Goal: Task Accomplishment & Management: Complete application form

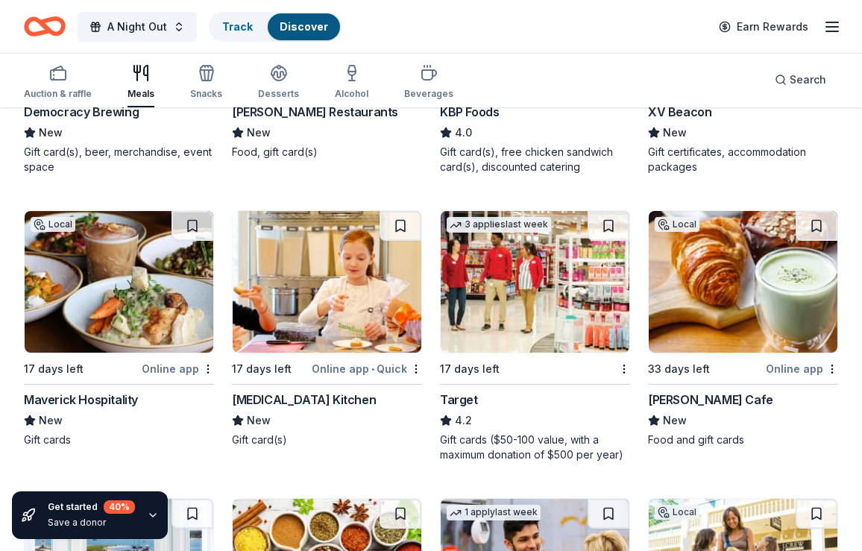
scroll to position [359, 0]
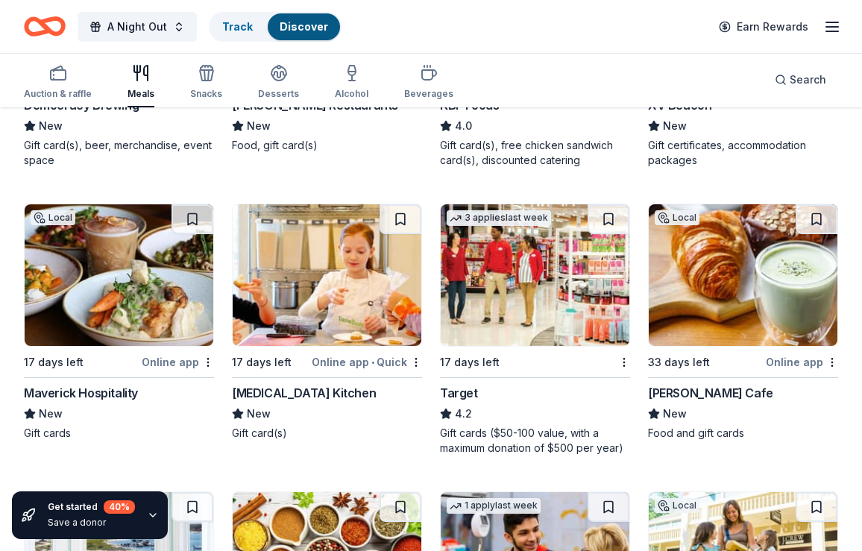
click at [682, 392] on div "[PERSON_NAME] Cafe" at bounding box center [710, 393] width 125 height 18
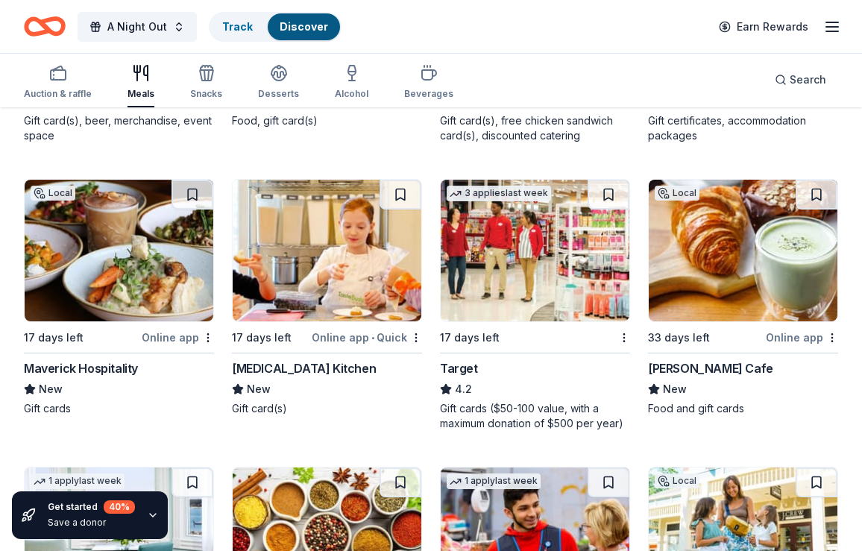
scroll to position [387, 0]
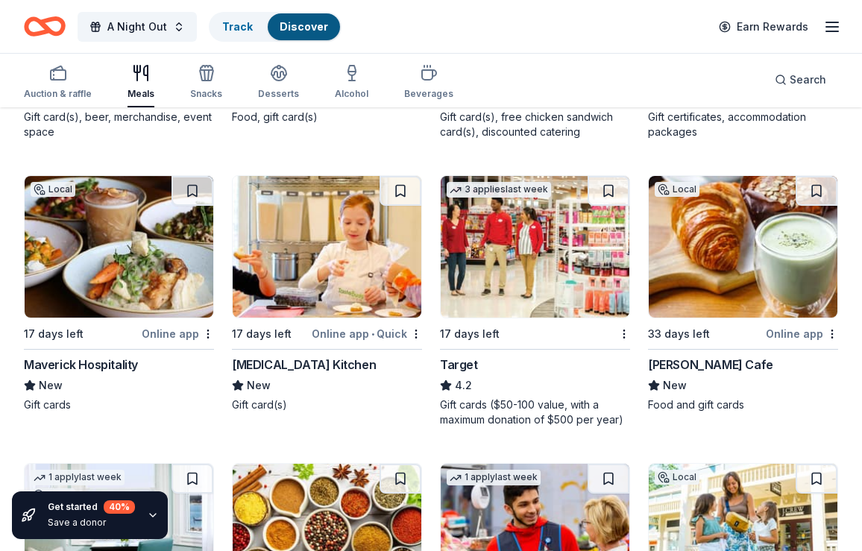
click at [100, 289] on img at bounding box center [119, 247] width 189 height 142
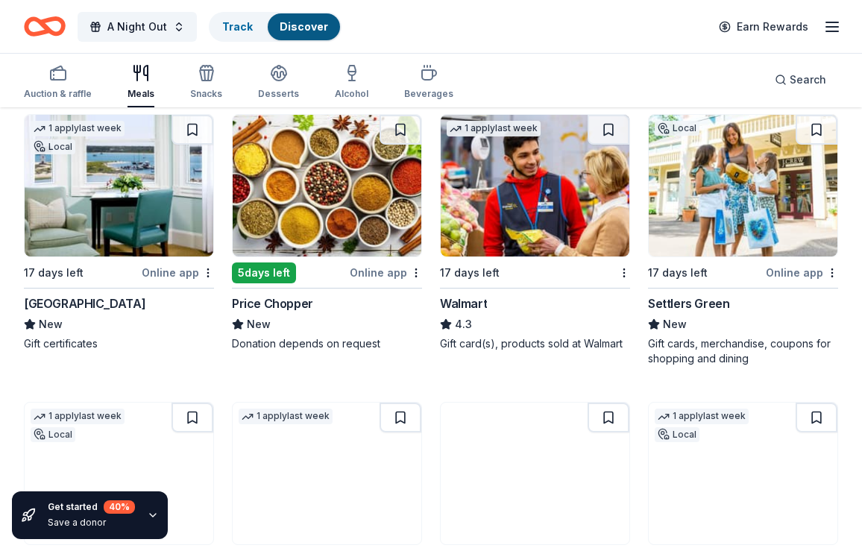
scroll to position [738, 0]
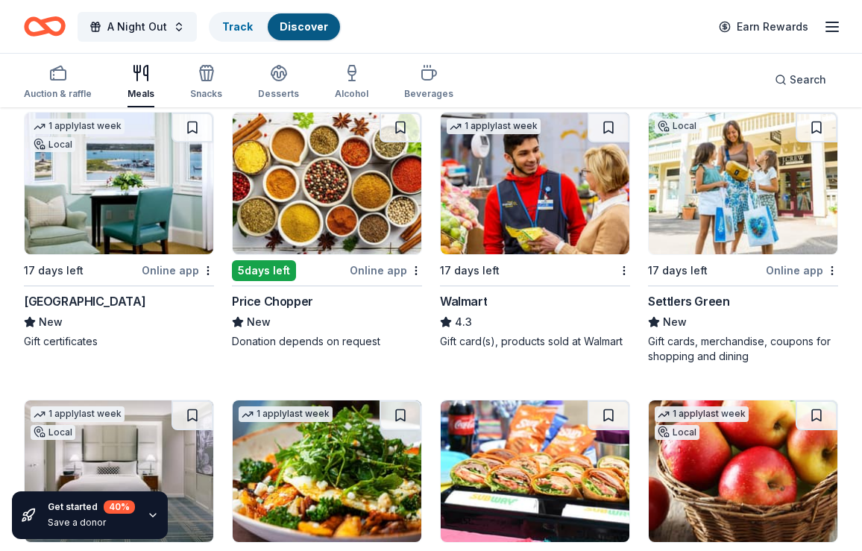
click at [750, 201] on img at bounding box center [743, 184] width 189 height 142
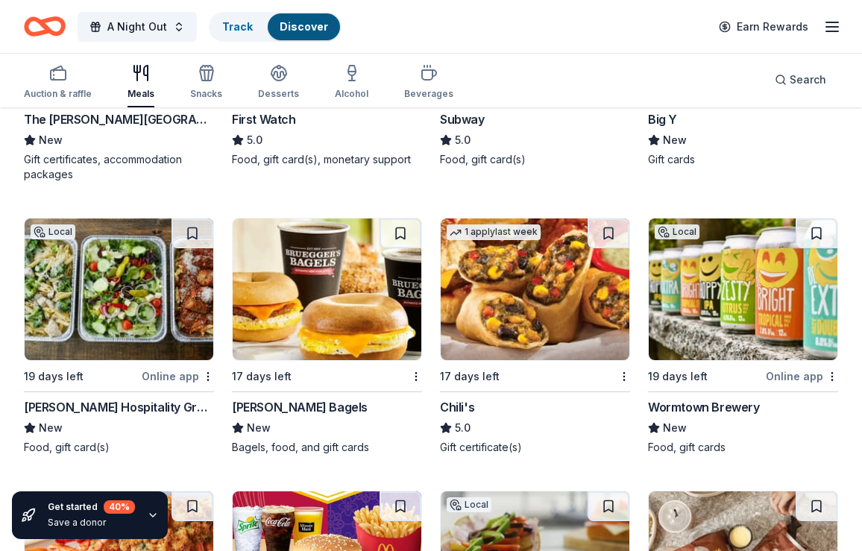
scroll to position [1222, 0]
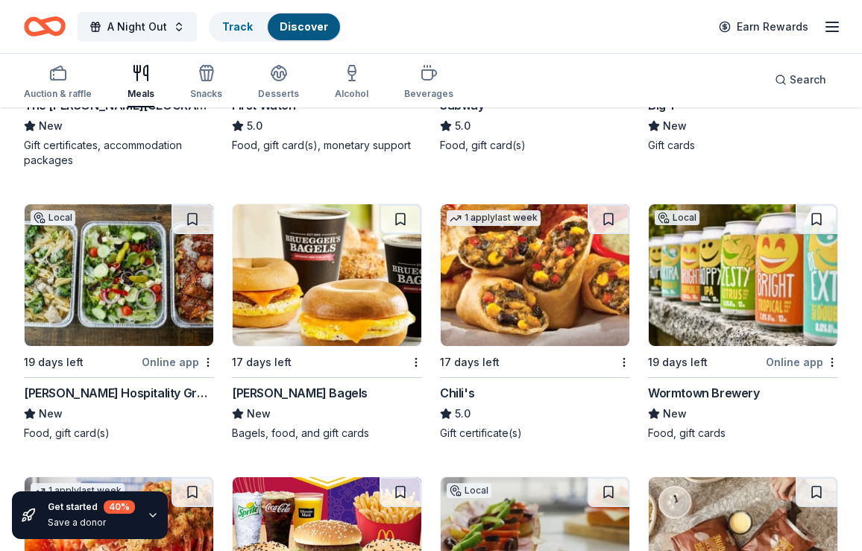
click at [370, 280] on img at bounding box center [327, 275] width 189 height 142
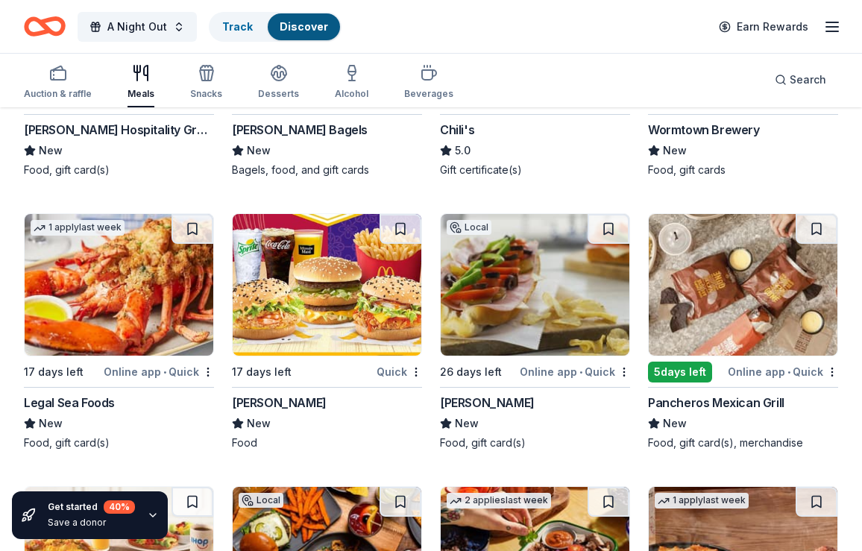
scroll to position [1489, 0]
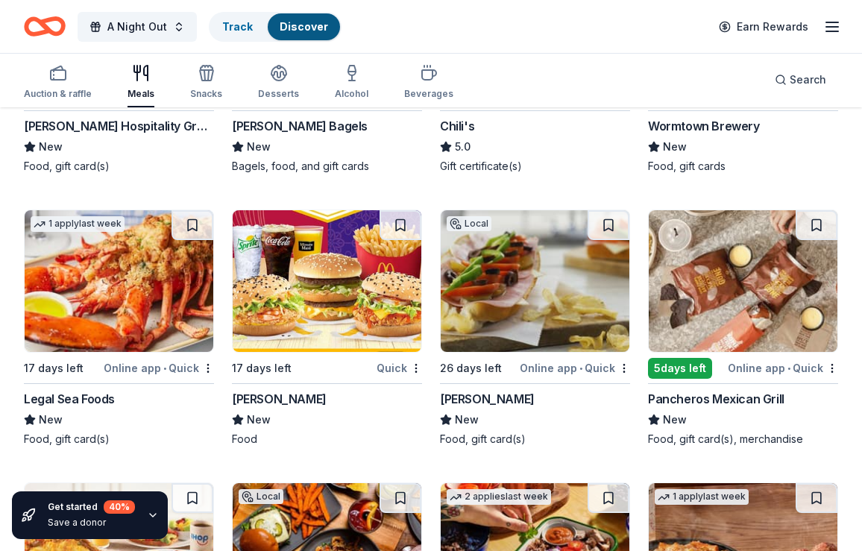
click at [158, 322] on img at bounding box center [119, 281] width 189 height 142
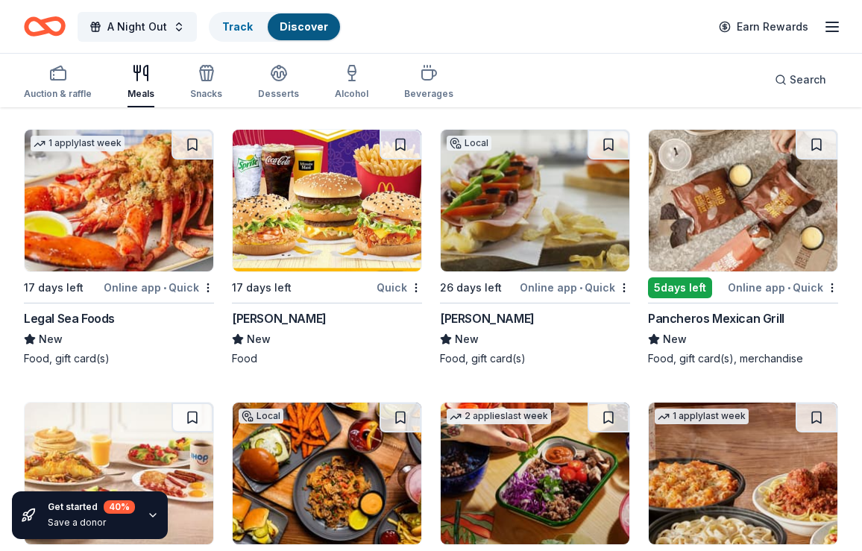
scroll to position [1616, 0]
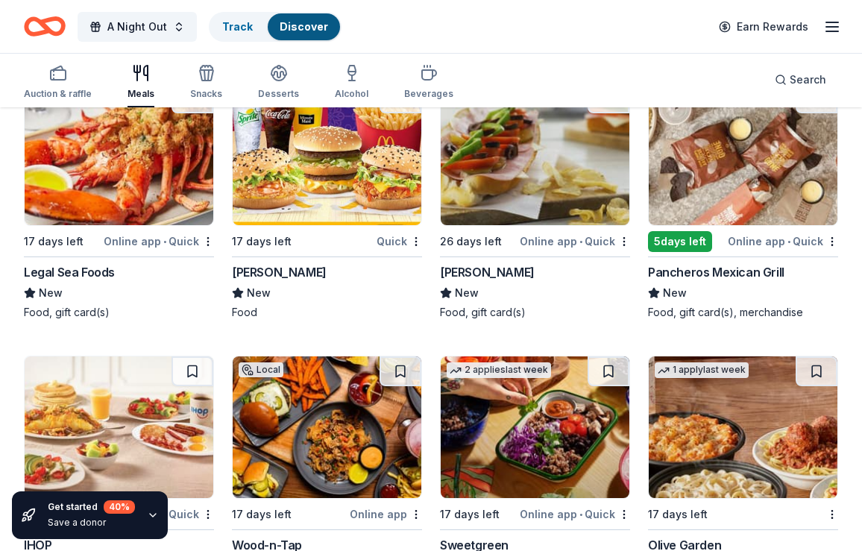
click at [708, 186] on img at bounding box center [743, 155] width 189 height 142
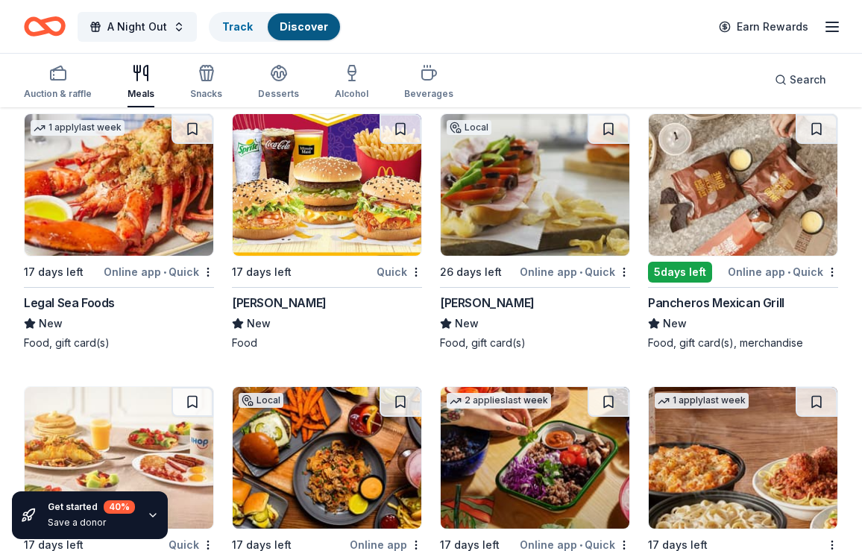
scroll to position [1574, 0]
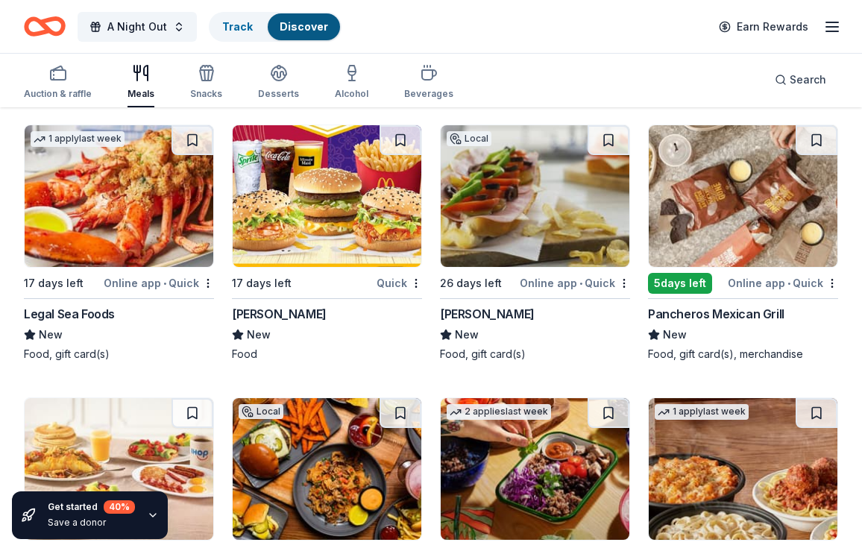
click at [487, 224] on img at bounding box center [535, 196] width 189 height 142
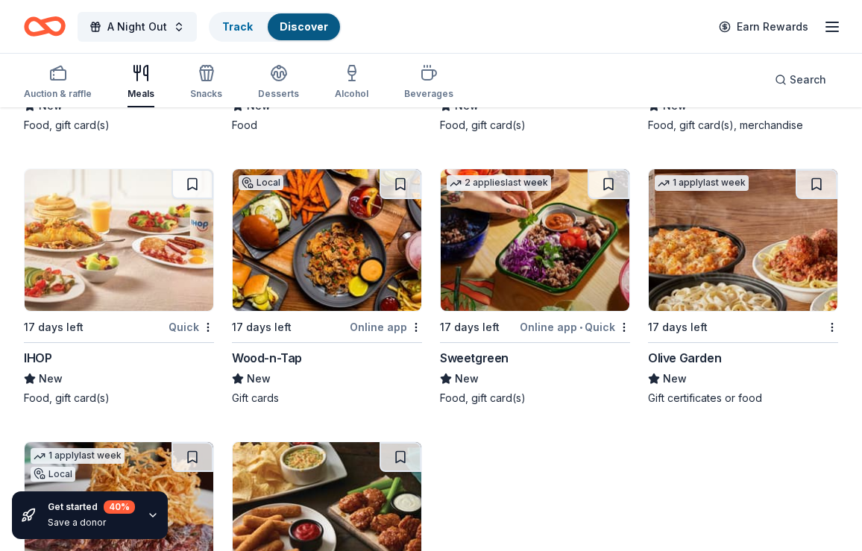
scroll to position [1809, 0]
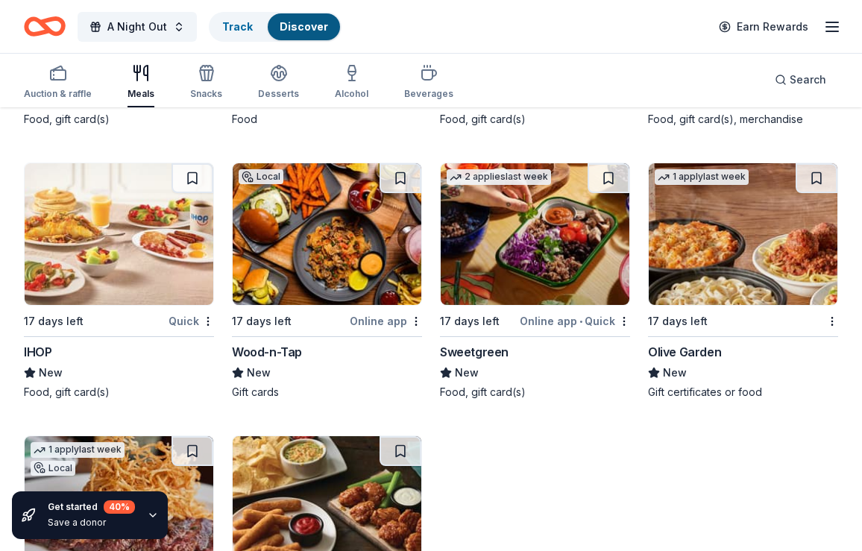
click at [160, 257] on img at bounding box center [119, 234] width 189 height 142
click at [298, 265] on img at bounding box center [327, 234] width 189 height 142
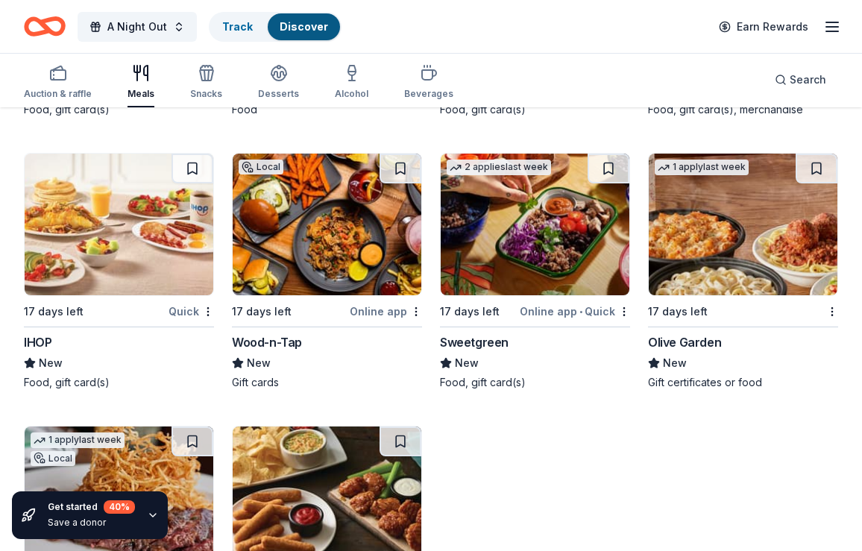
scroll to position [1820, 0]
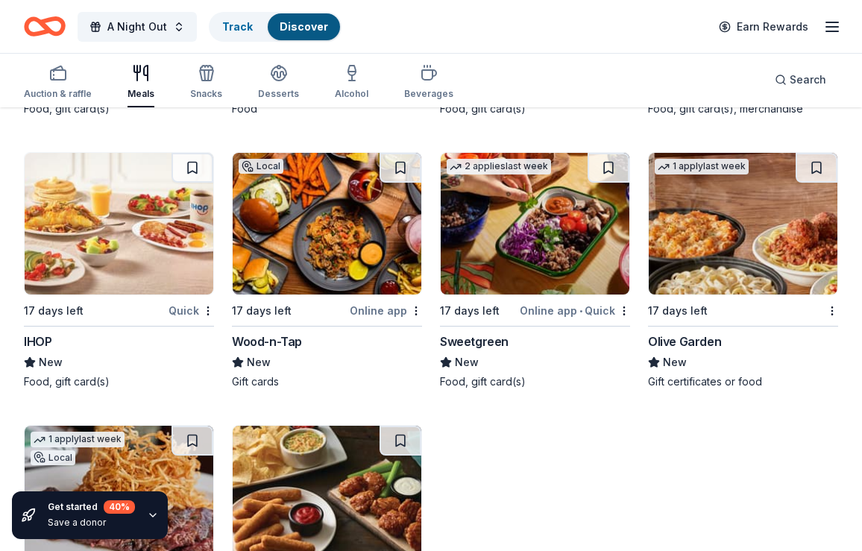
click at [535, 208] on img at bounding box center [535, 224] width 189 height 142
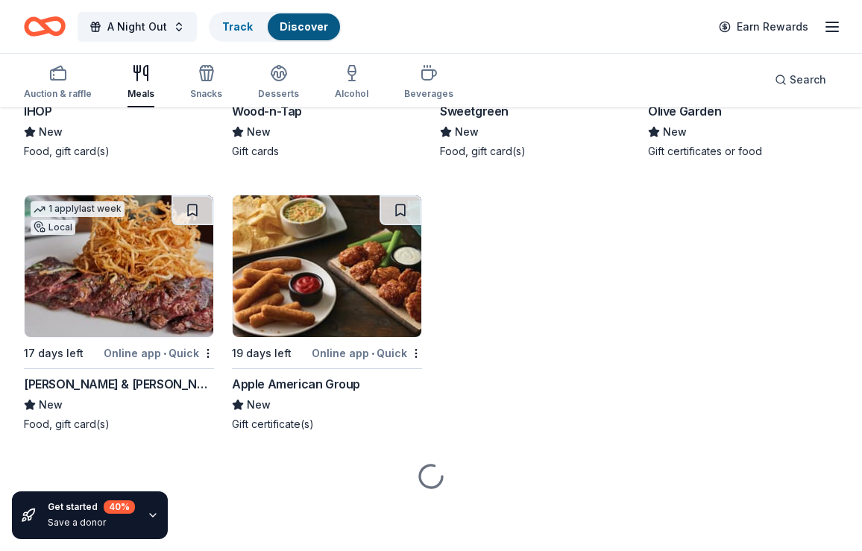
scroll to position [2050, 0]
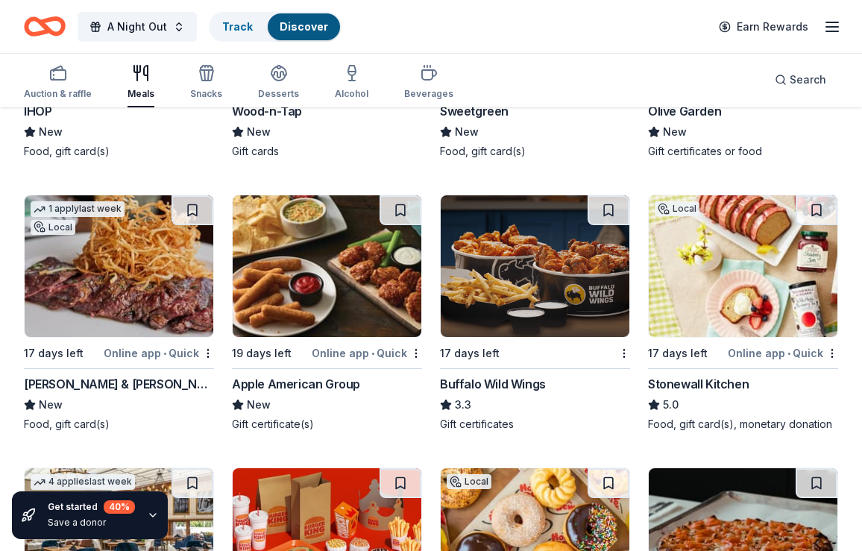
click at [132, 279] on img at bounding box center [119, 266] width 189 height 142
click at [363, 268] on img at bounding box center [327, 266] width 189 height 142
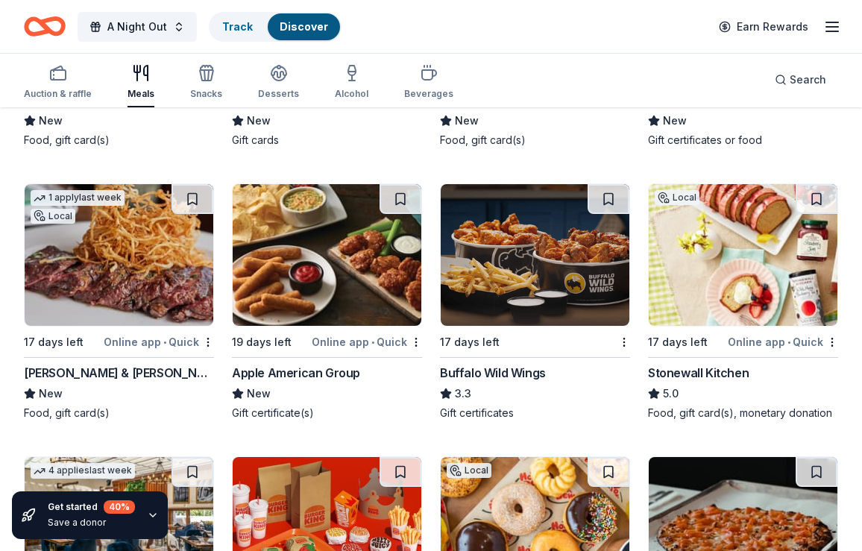
scroll to position [2063, 0]
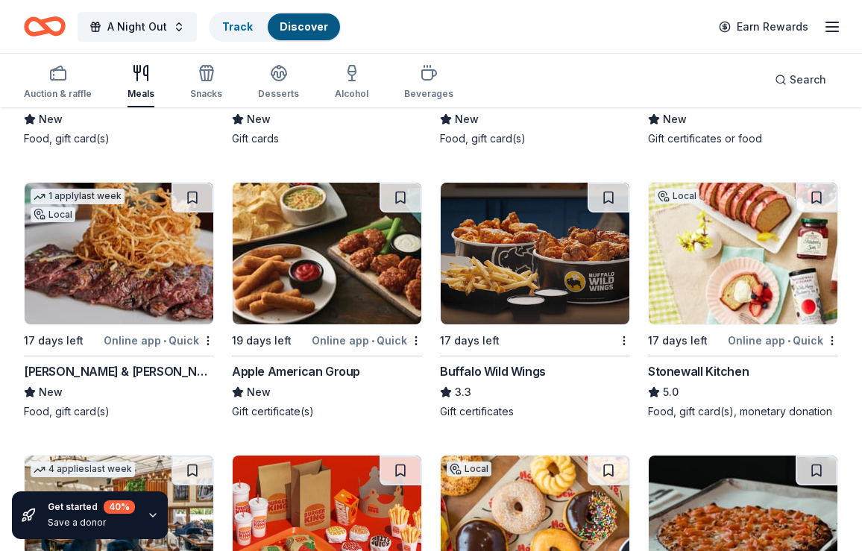
click at [526, 271] on img at bounding box center [535, 254] width 189 height 142
click at [697, 275] on img at bounding box center [743, 254] width 189 height 142
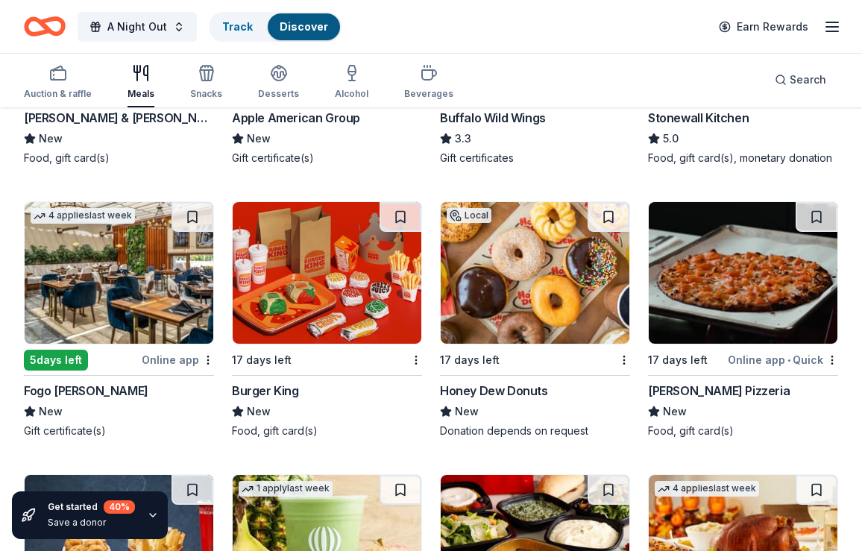
scroll to position [2322, 0]
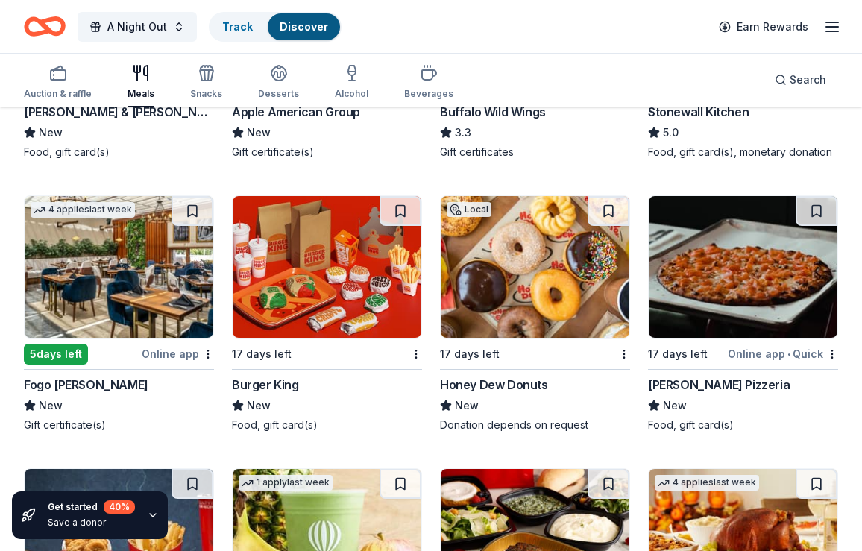
click at [142, 275] on img at bounding box center [119, 267] width 189 height 142
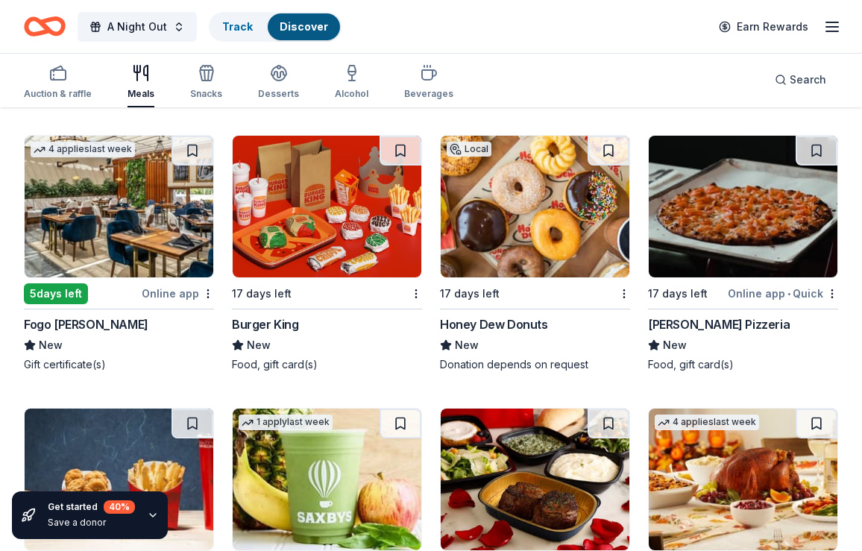
scroll to position [2380, 0]
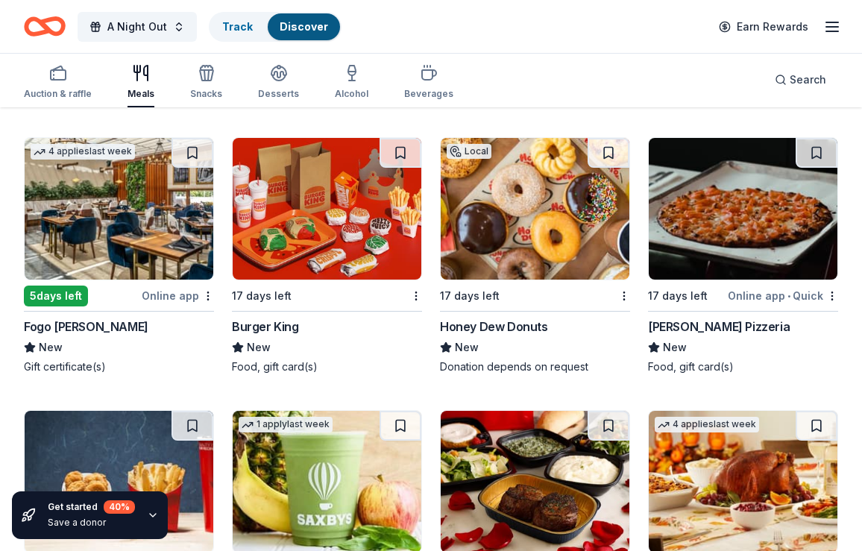
click at [497, 228] on img at bounding box center [535, 209] width 189 height 142
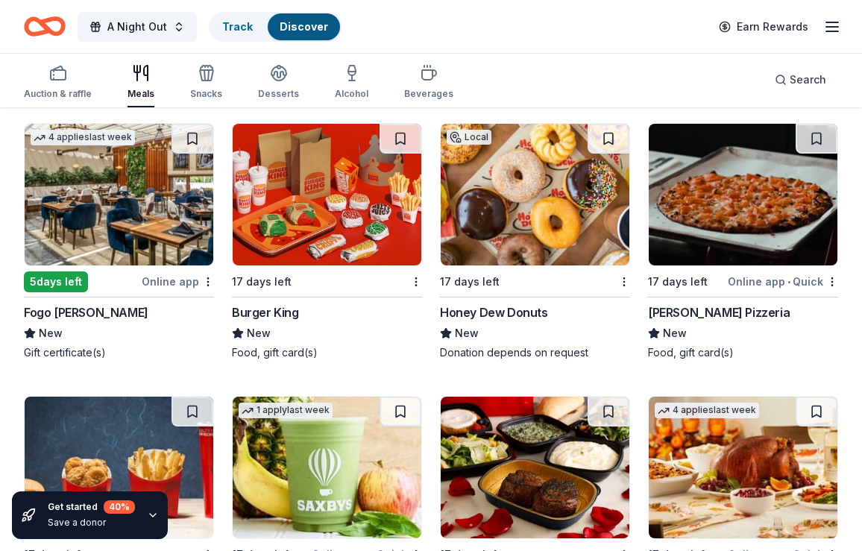
scroll to position [2399, 0]
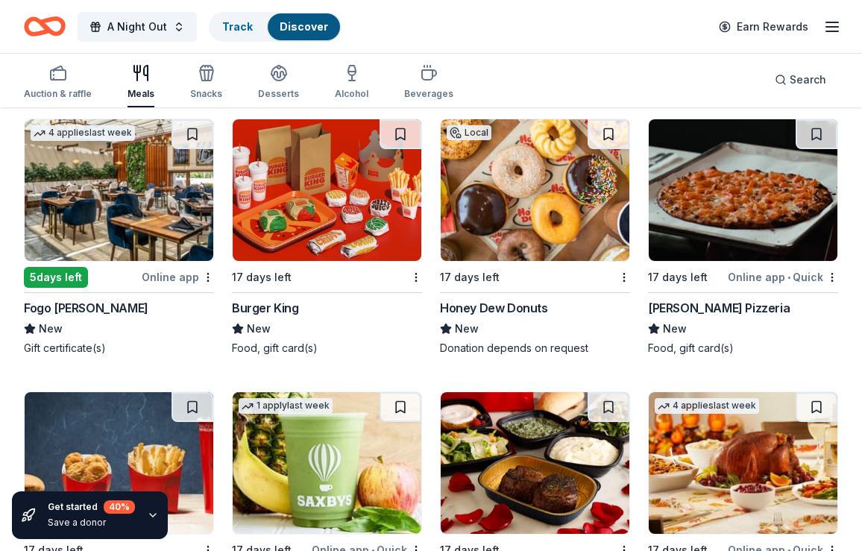
click at [724, 206] on img at bounding box center [743, 190] width 189 height 142
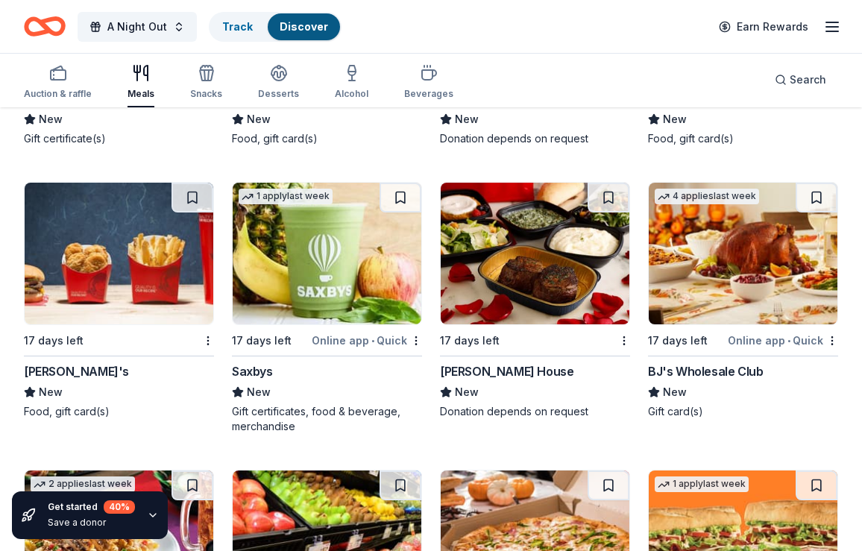
scroll to position [2610, 0]
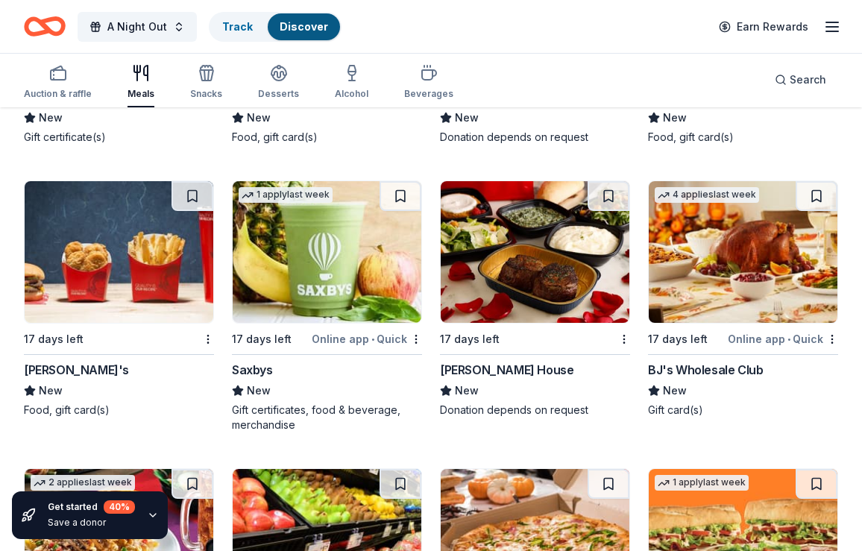
click at [368, 246] on img at bounding box center [327, 252] width 189 height 142
click at [542, 292] on img at bounding box center [535, 252] width 189 height 142
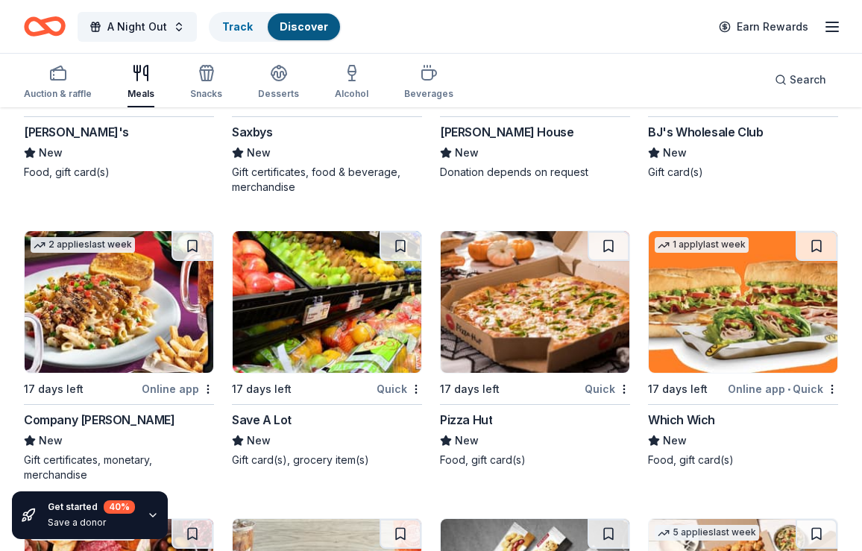
scroll to position [2863, 0]
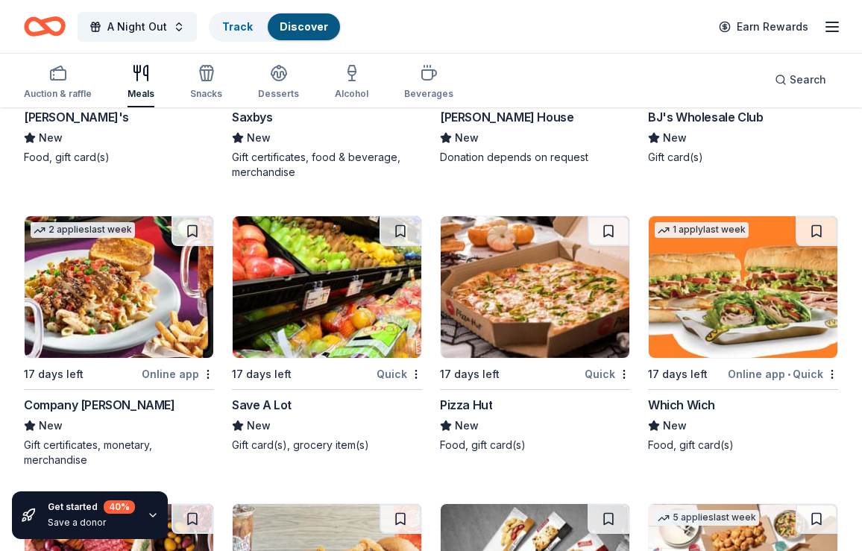
click at [123, 295] on img at bounding box center [119, 287] width 189 height 142
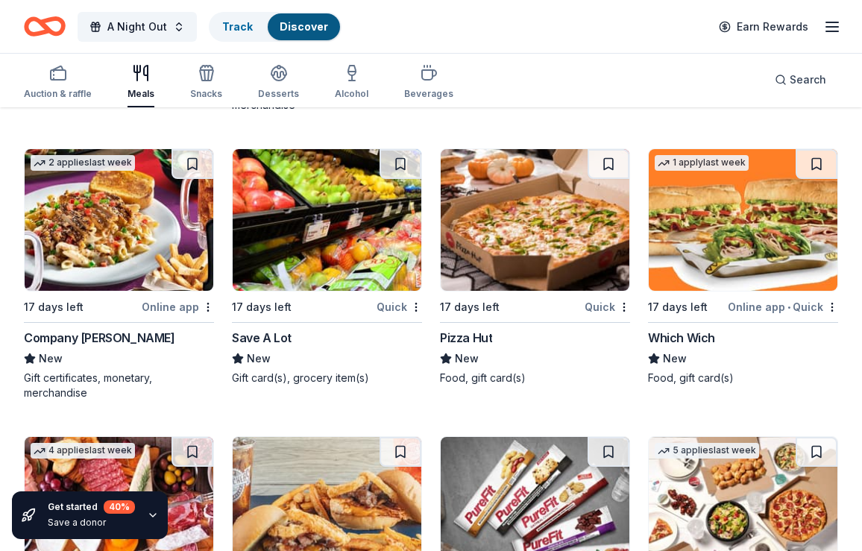
scroll to position [2927, 0]
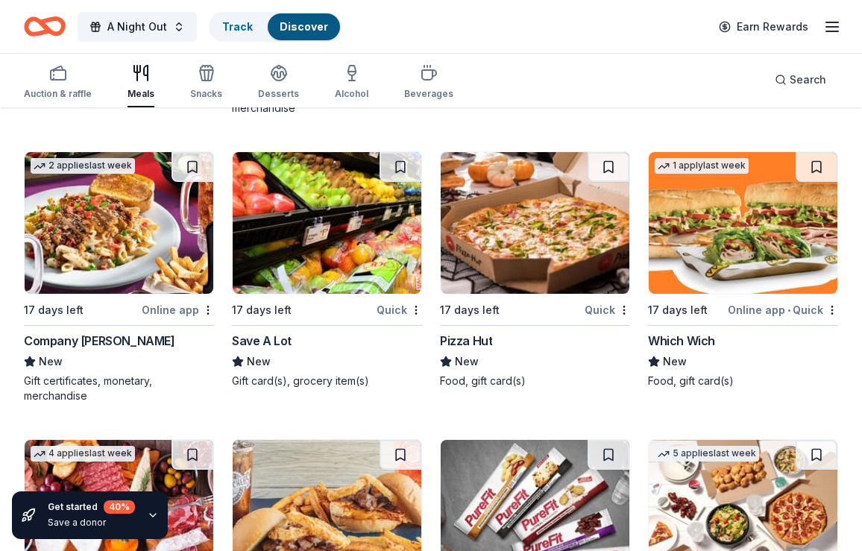
click at [699, 230] on img at bounding box center [743, 223] width 189 height 142
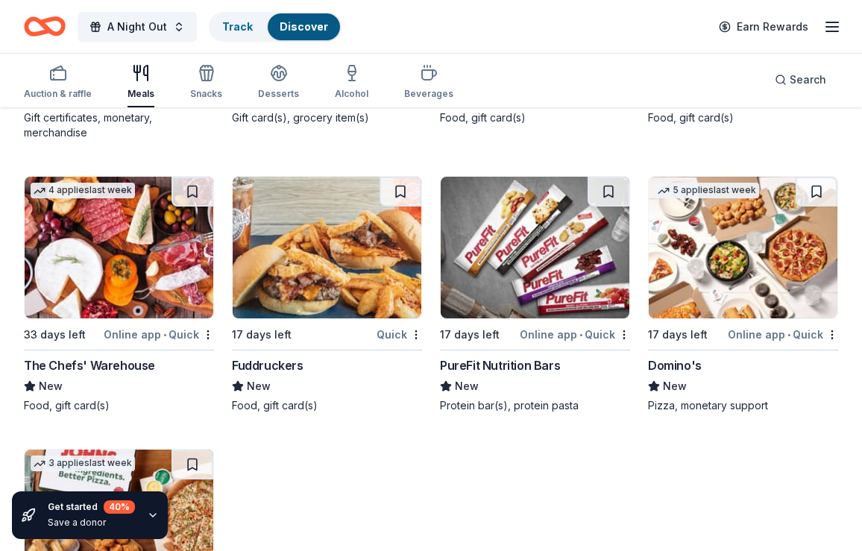
scroll to position [3193, 0]
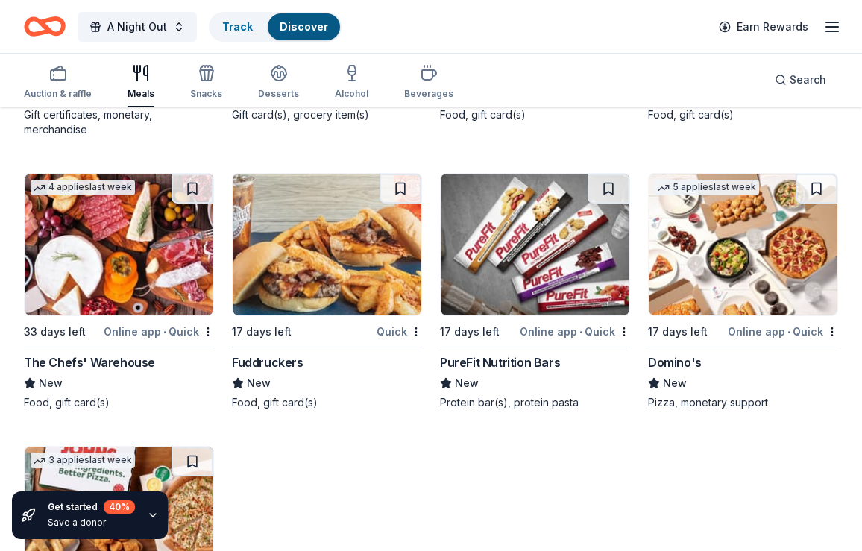
click at [128, 291] on img at bounding box center [119, 245] width 189 height 142
click at [304, 254] on img at bounding box center [327, 245] width 189 height 142
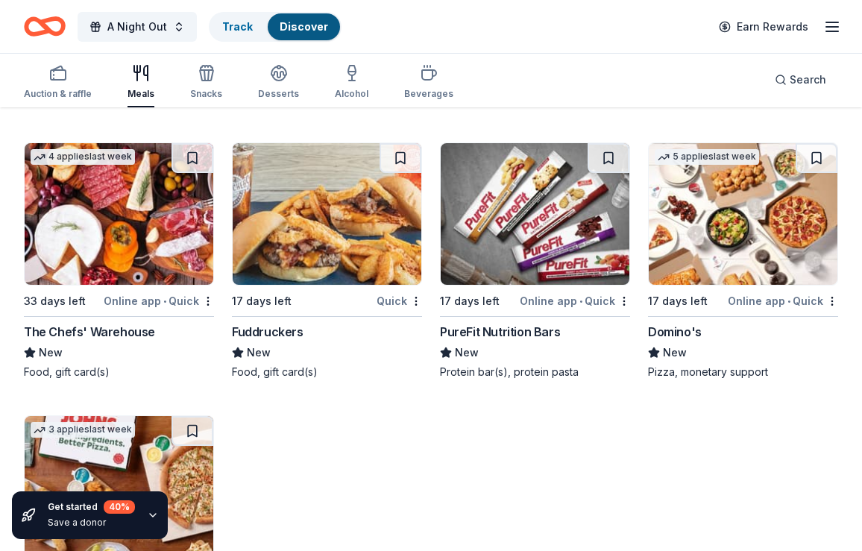
scroll to position [3232, 0]
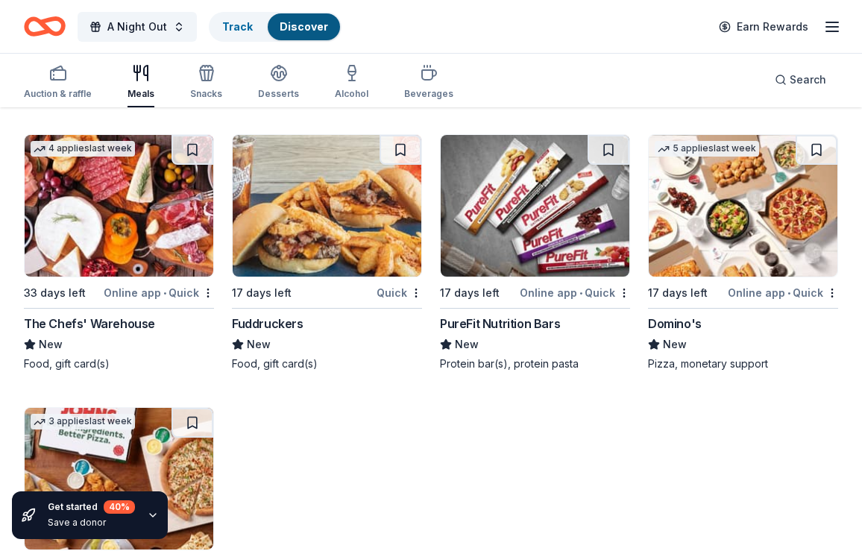
click at [525, 232] on img at bounding box center [535, 206] width 189 height 142
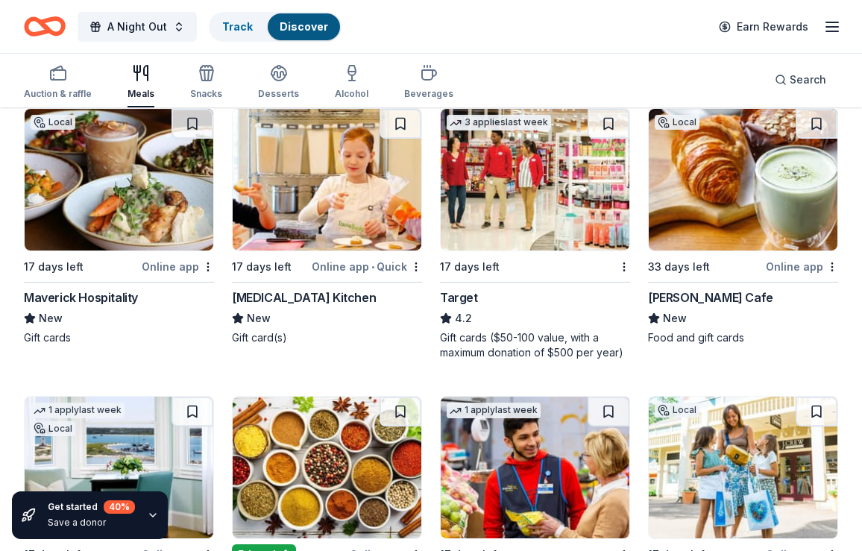
scroll to position [406, 0]
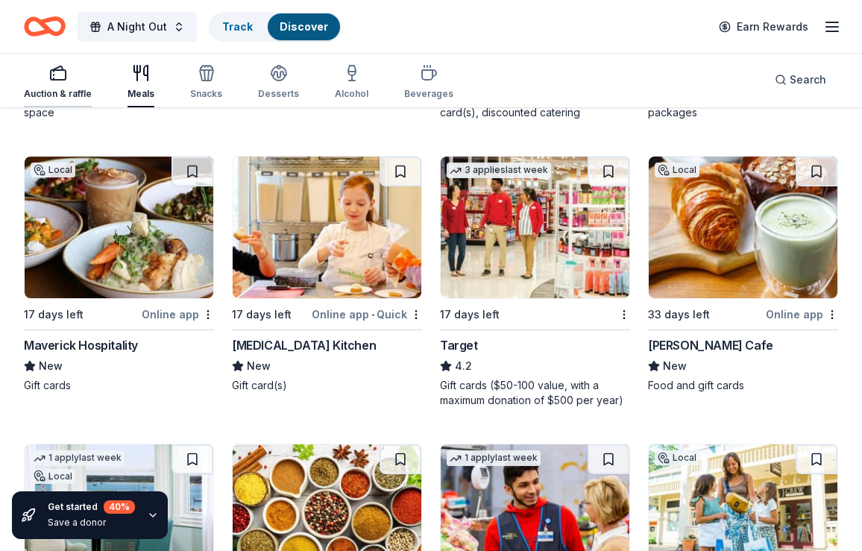
click at [52, 69] on icon "button" at bounding box center [58, 73] width 18 height 18
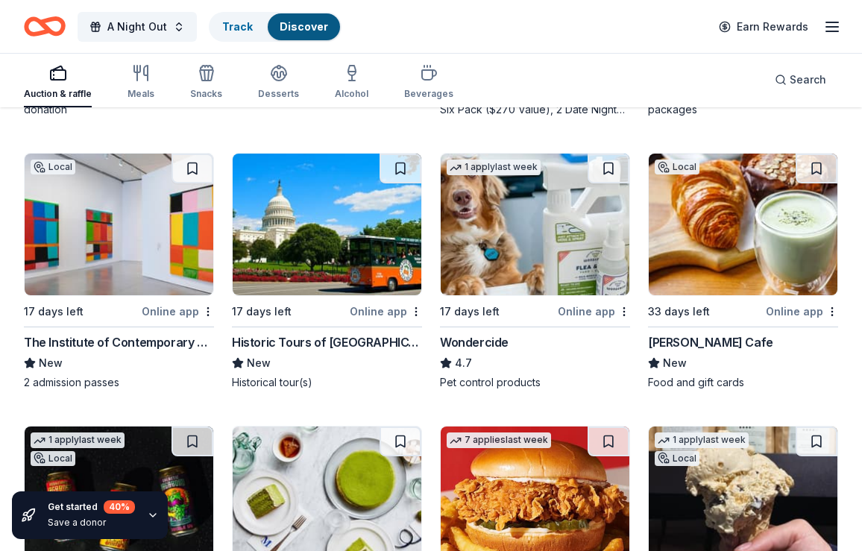
scroll to position [986, 0]
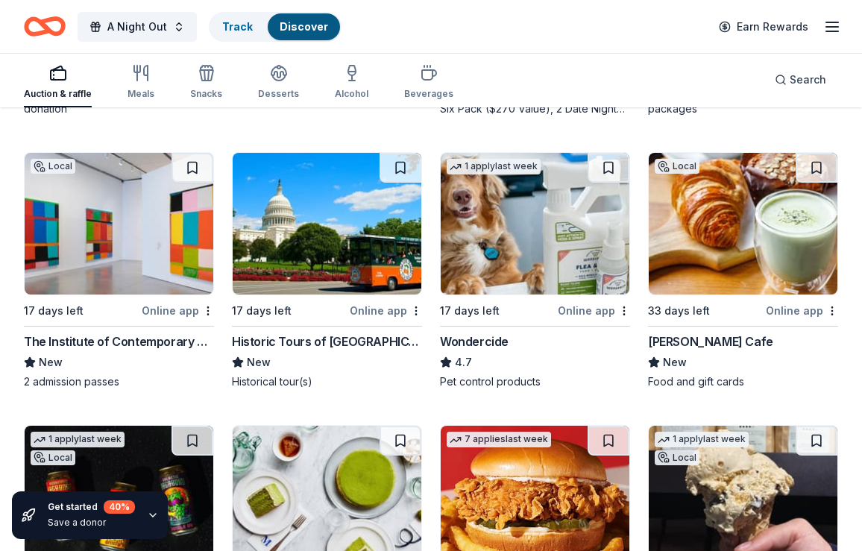
click at [142, 246] on img at bounding box center [119, 224] width 189 height 142
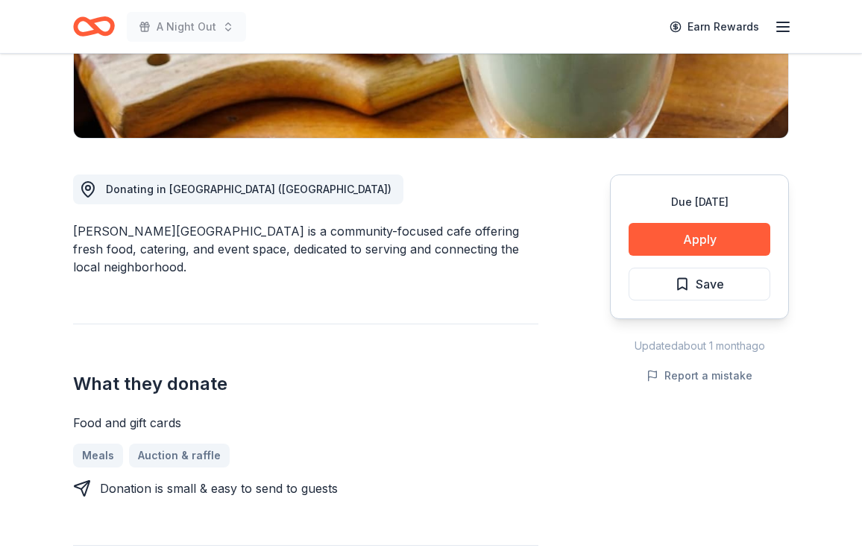
scroll to position [318, 0]
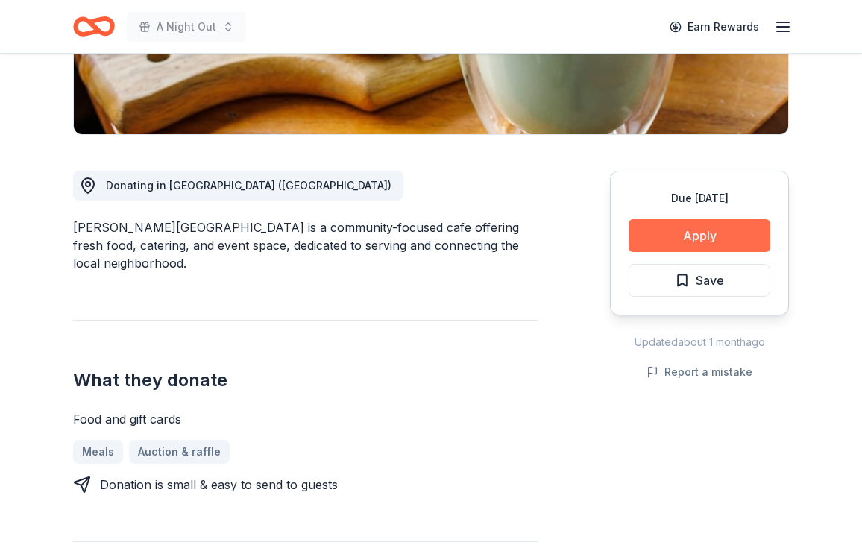
click at [655, 239] on button "Apply" at bounding box center [700, 235] width 142 height 33
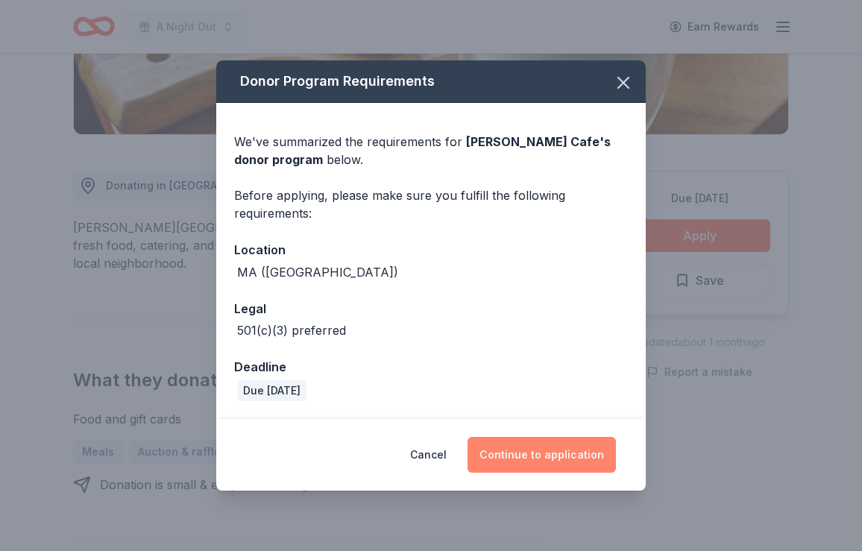
click at [540, 448] on button "Continue to application" at bounding box center [542, 455] width 148 height 36
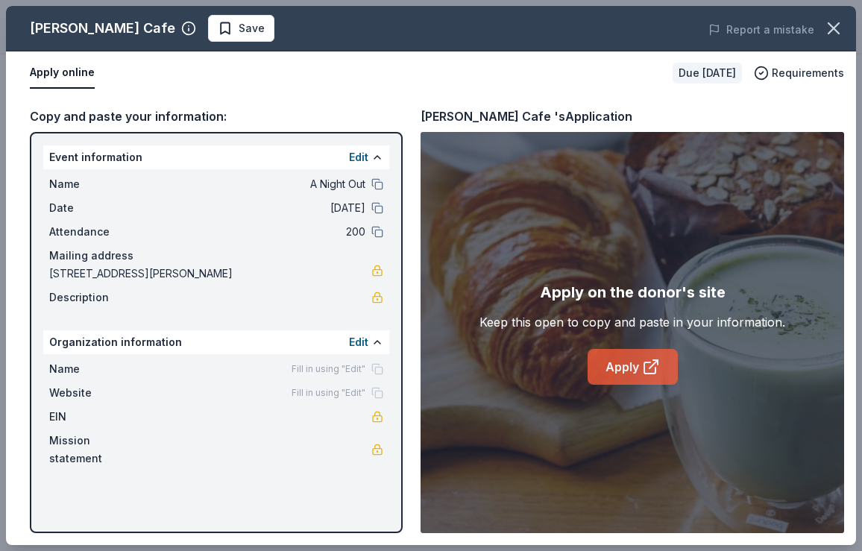
click at [624, 365] on link "Apply" at bounding box center [633, 367] width 90 height 36
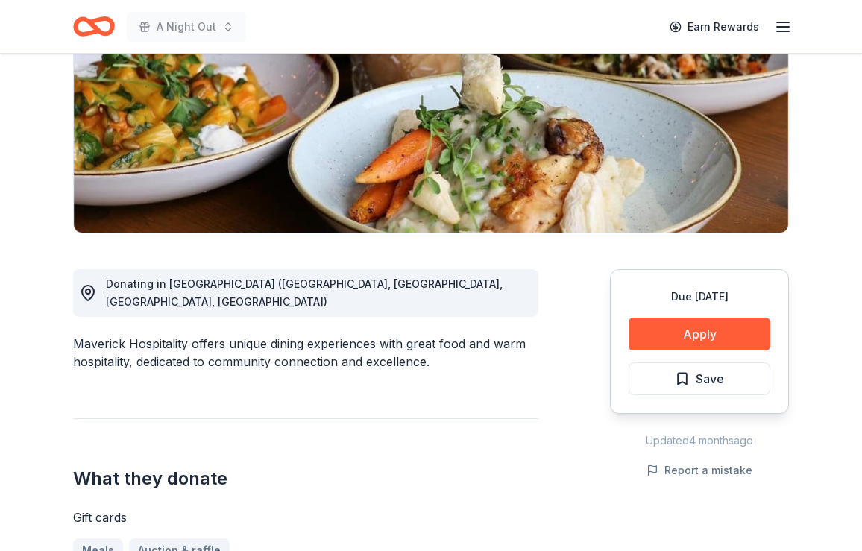
scroll to position [277, 0]
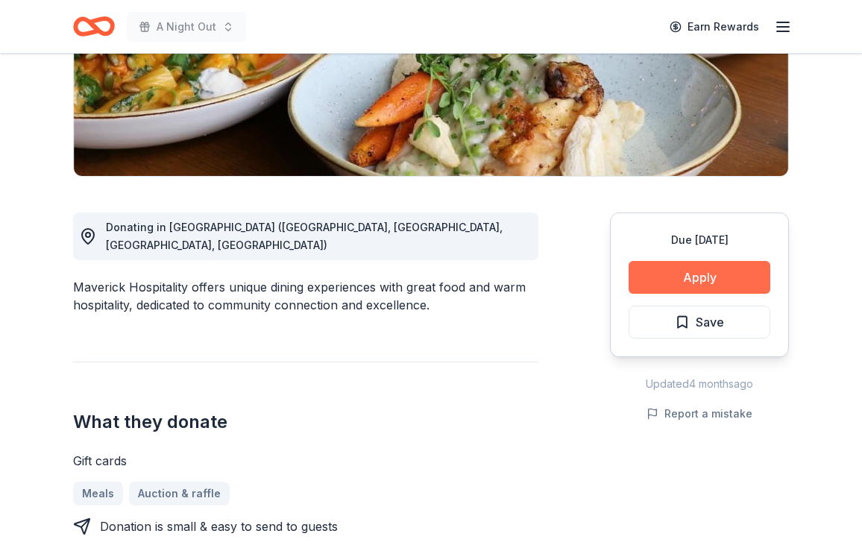
click at [704, 282] on button "Apply" at bounding box center [700, 277] width 142 height 33
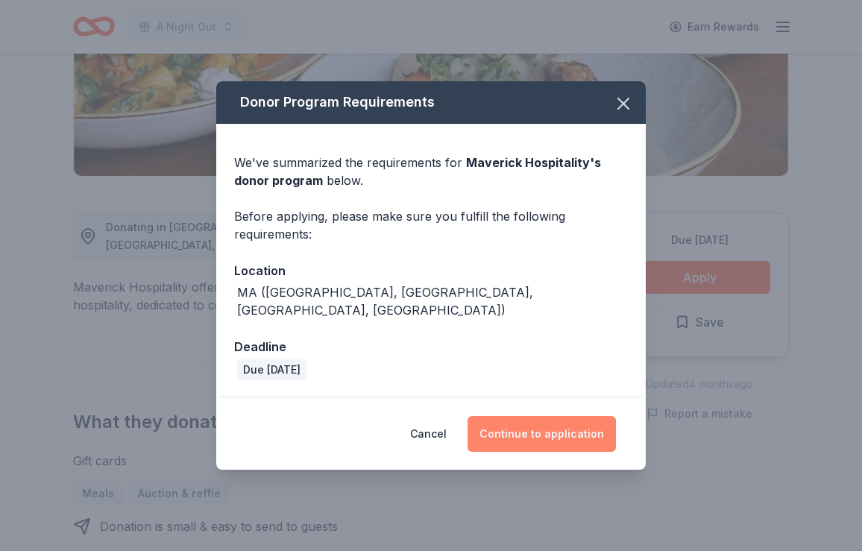
click at [535, 428] on button "Continue to application" at bounding box center [542, 434] width 148 height 36
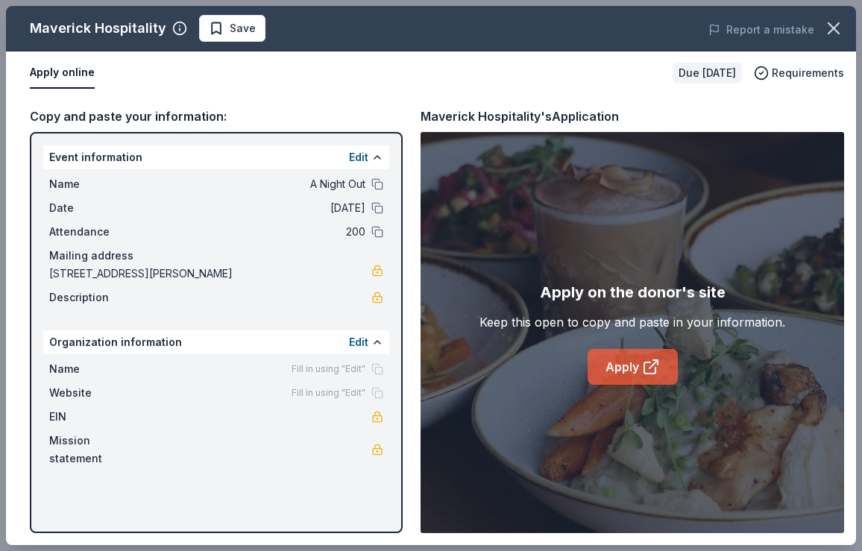
click at [615, 364] on link "Apply" at bounding box center [633, 367] width 90 height 36
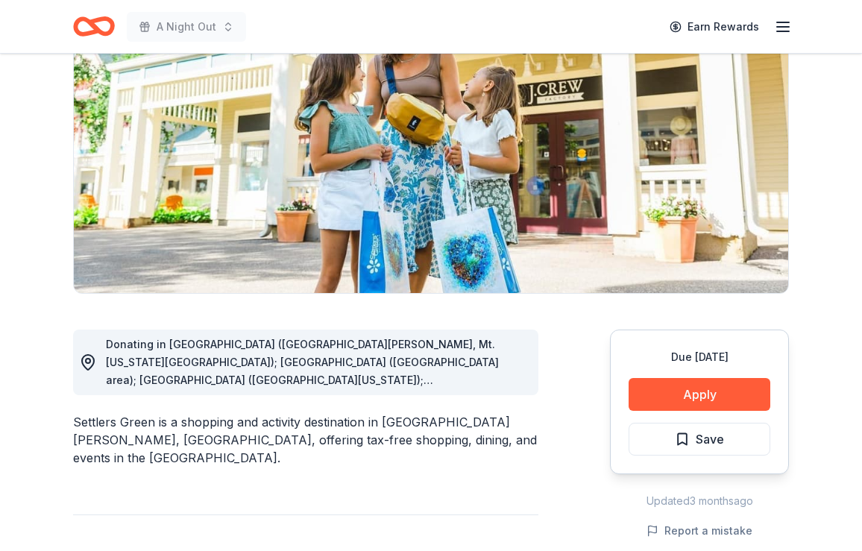
scroll to position [205, 0]
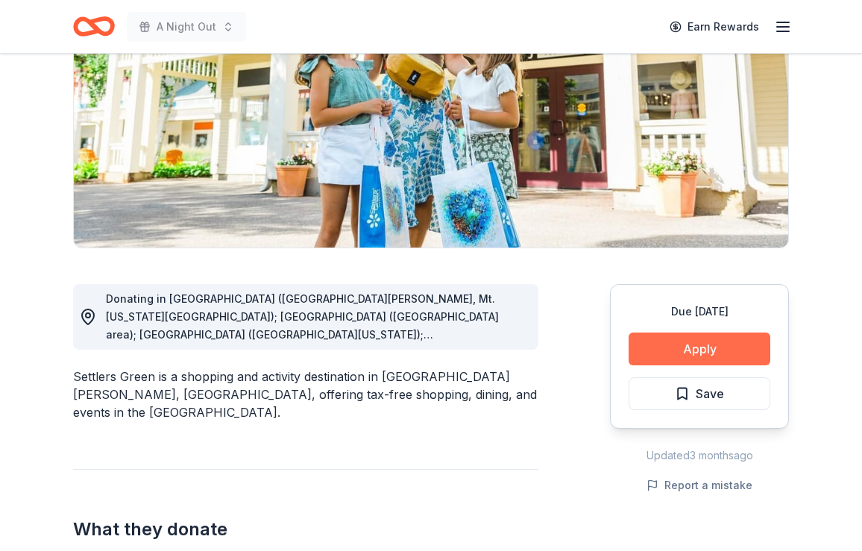
click at [673, 345] on button "Apply" at bounding box center [700, 349] width 142 height 33
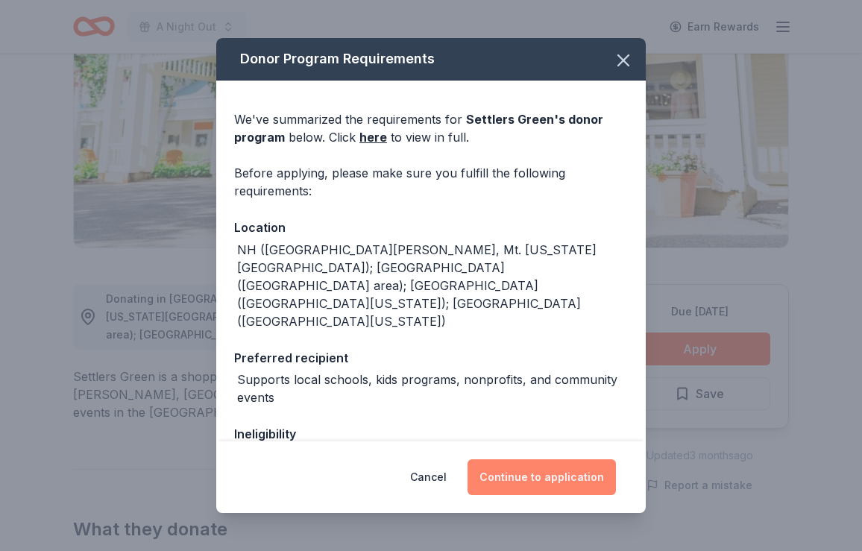
click at [550, 476] on button "Continue to application" at bounding box center [542, 477] width 148 height 36
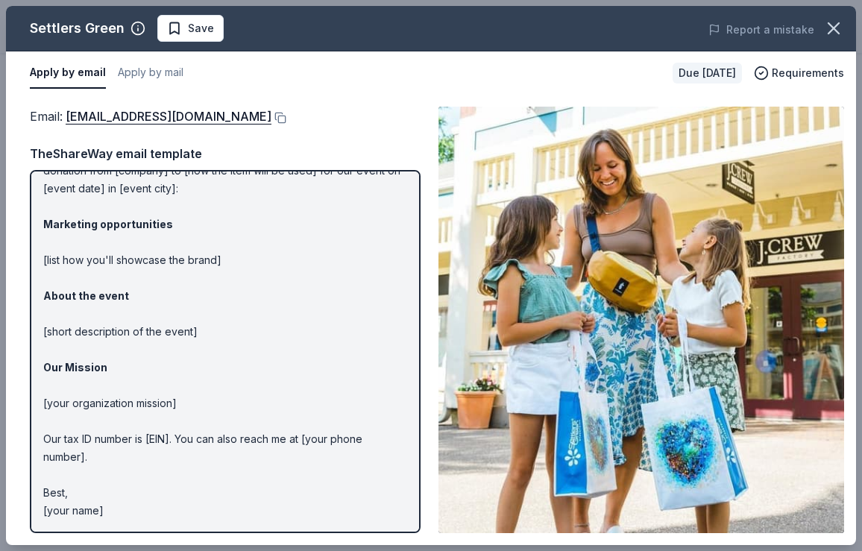
scroll to position [75, 0]
drag, startPoint x: 111, startPoint y: 512, endPoint x: 35, endPoint y: 185, distance: 335.4
click at [35, 185] on div "Hi [name/there], I am [your name] from [your org]. We are seeking [requested it…" at bounding box center [225, 351] width 391 height 363
click at [93, 228] on strong "Marketing opportunities" at bounding box center [108, 224] width 130 height 13
click at [92, 226] on strong "Marketing opportunities" at bounding box center [108, 224] width 130 height 13
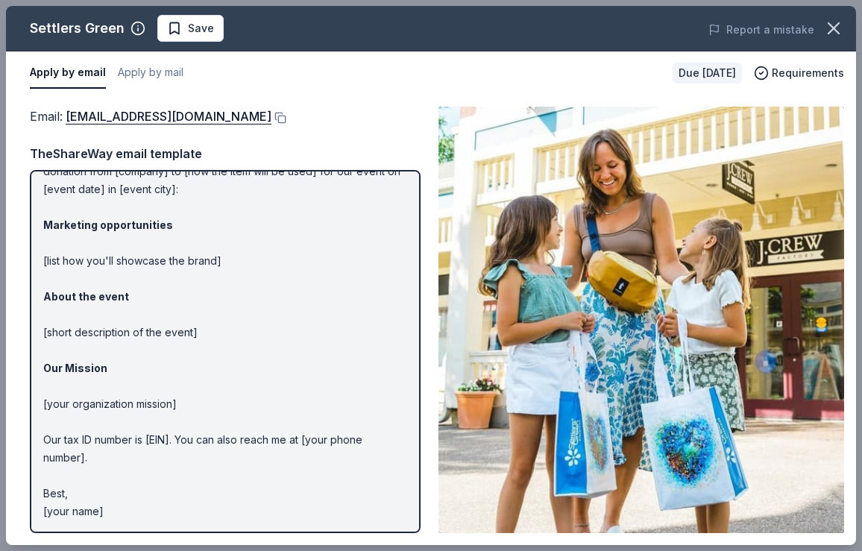
click at [92, 226] on strong "Marketing opportunities" at bounding box center [108, 224] width 130 height 13
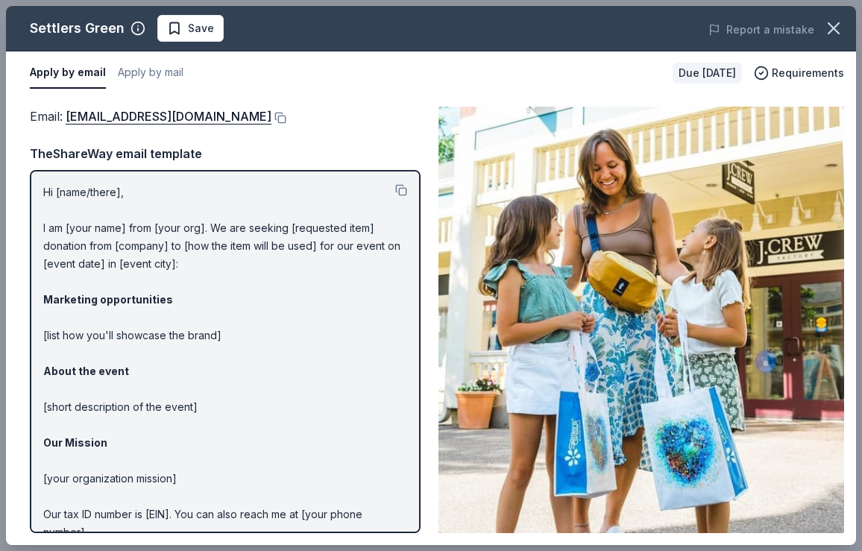
scroll to position [0, 0]
click at [271, 117] on button at bounding box center [278, 118] width 15 height 12
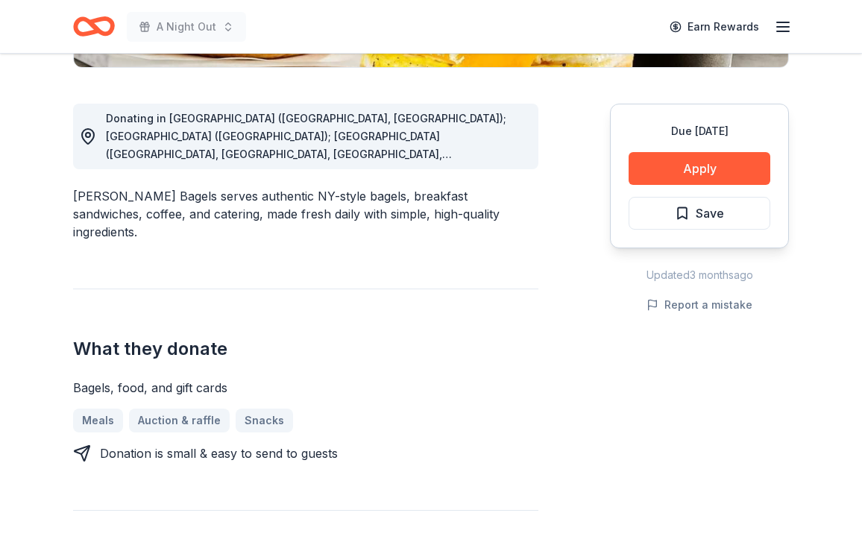
scroll to position [379, 0]
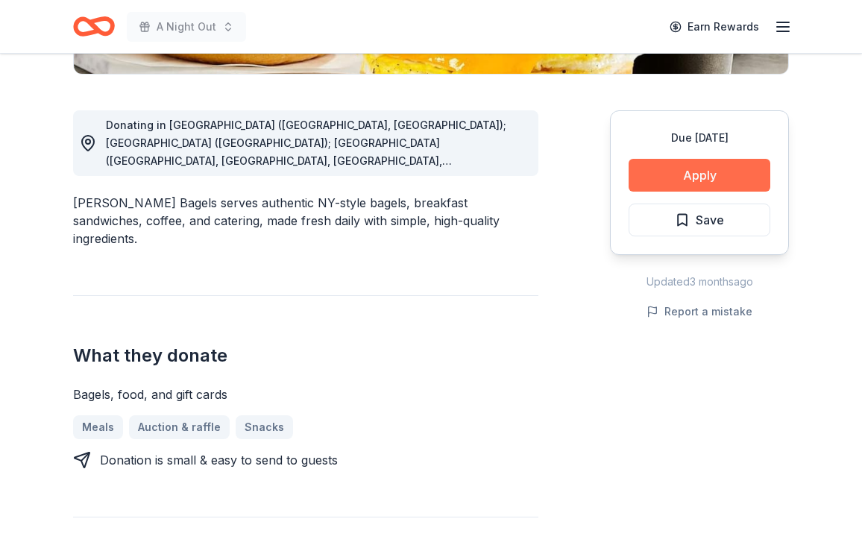
click at [761, 180] on button "Apply" at bounding box center [700, 175] width 142 height 33
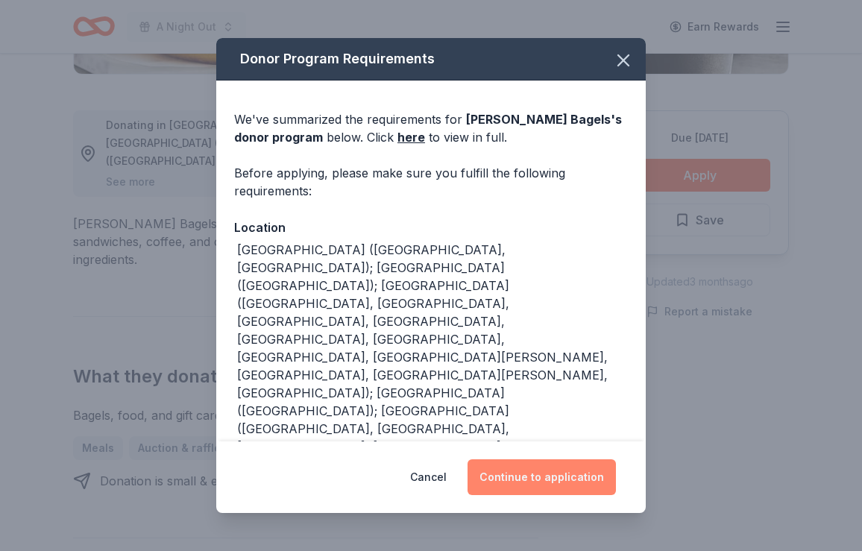
click at [511, 485] on button "Continue to application" at bounding box center [542, 477] width 148 height 36
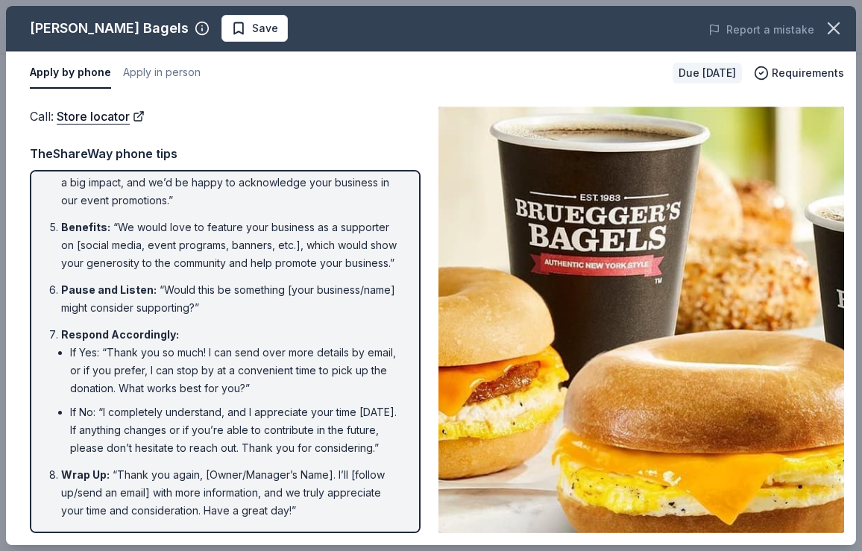
scroll to position [251, 0]
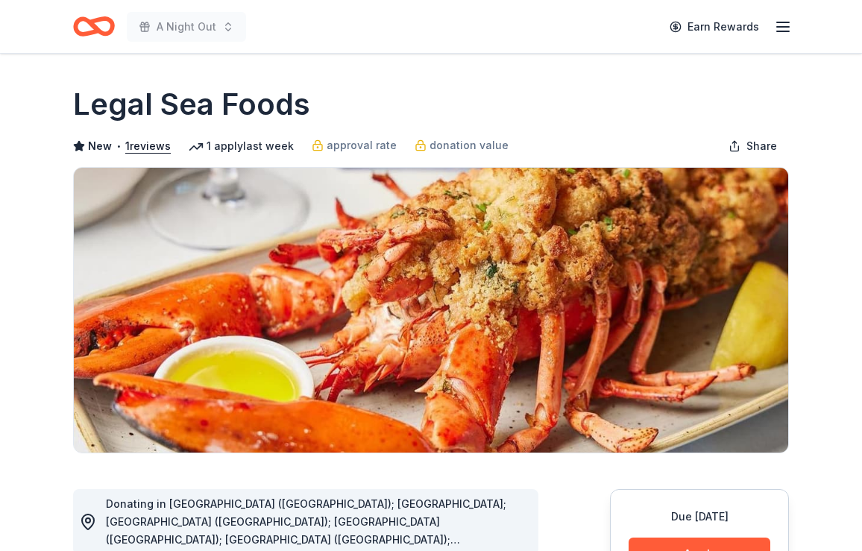
scroll to position [106, 0]
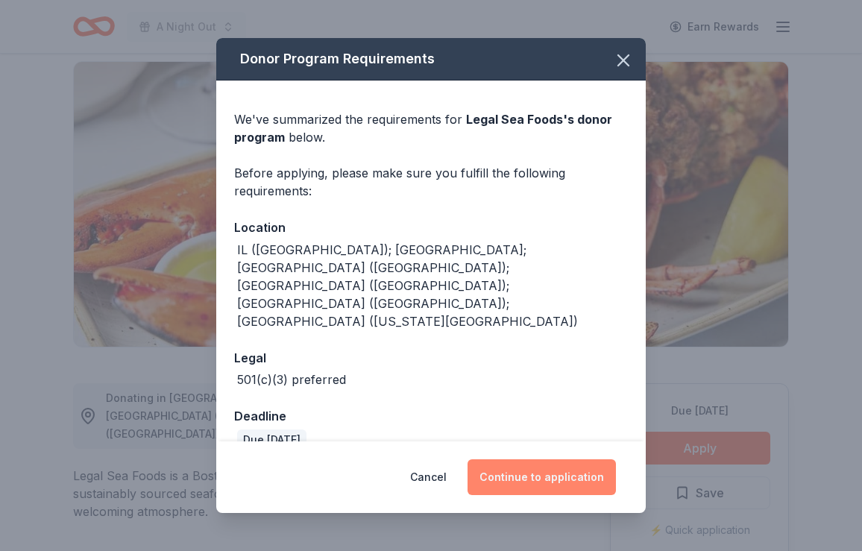
click at [550, 464] on button "Continue to application" at bounding box center [542, 477] width 148 height 36
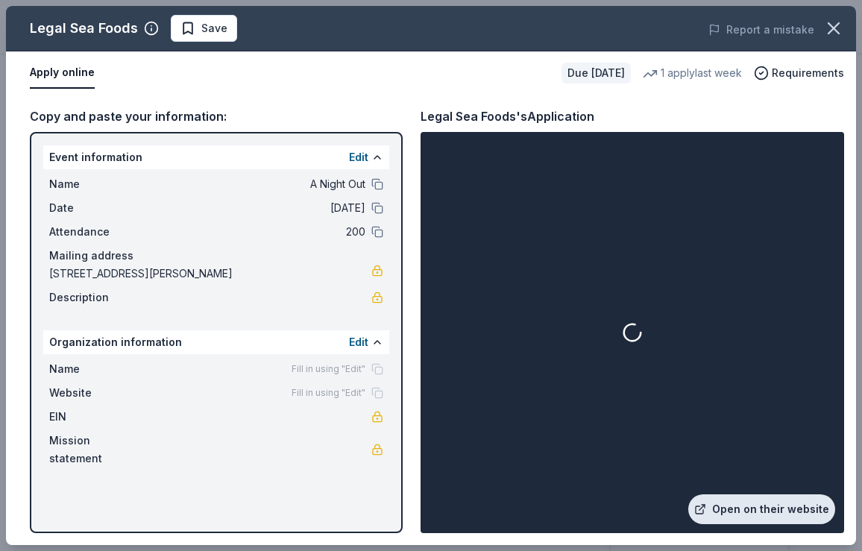
click at [743, 507] on link "Open on their website" at bounding box center [761, 509] width 147 height 30
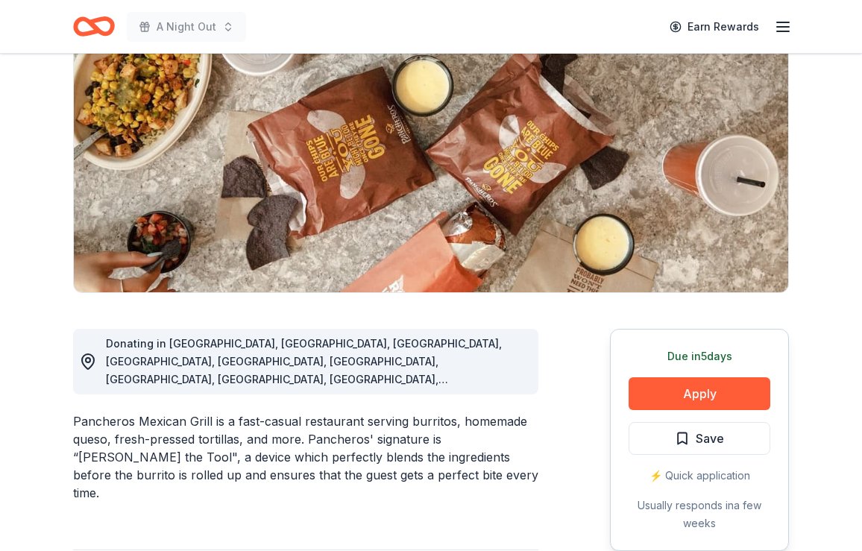
scroll to position [166, 0]
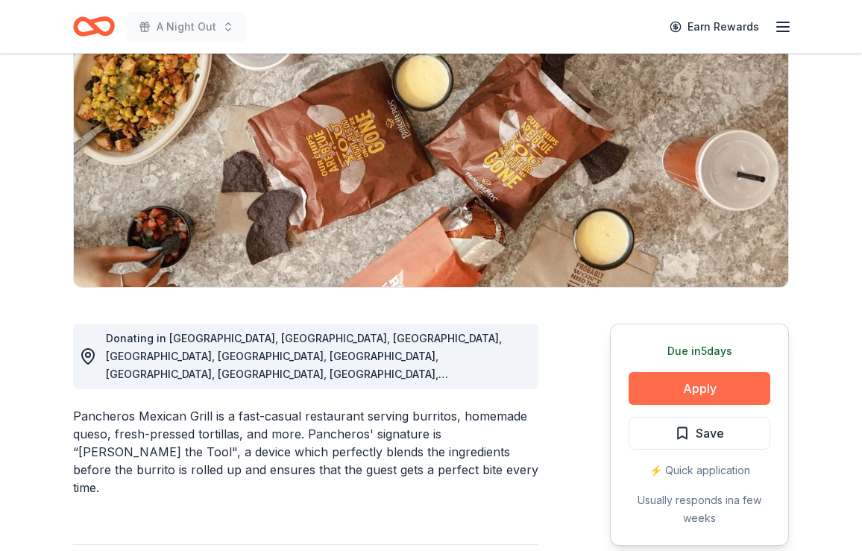
click at [699, 377] on button "Apply" at bounding box center [700, 388] width 142 height 33
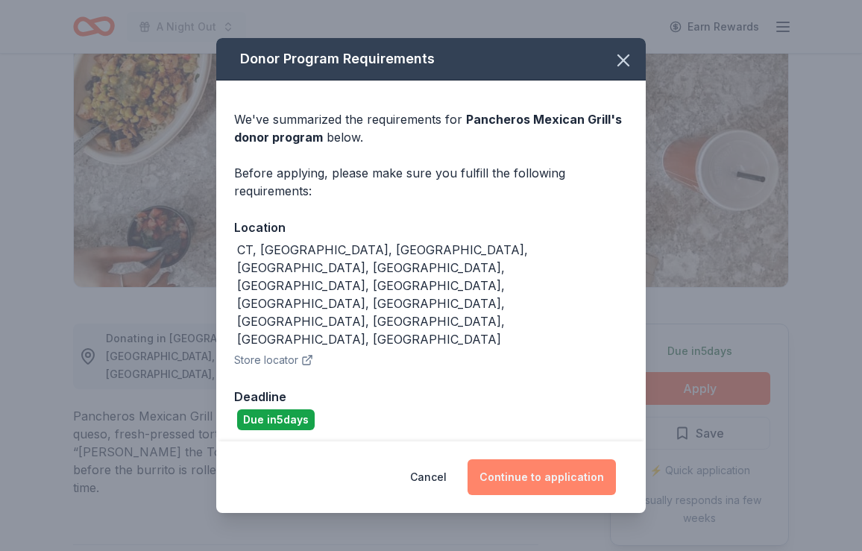
click at [557, 459] on button "Continue to application" at bounding box center [542, 477] width 148 height 36
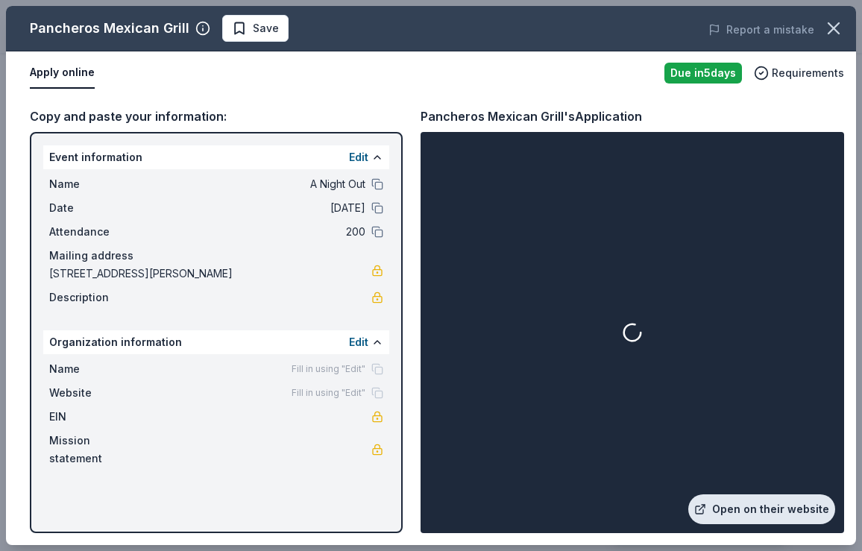
click at [752, 514] on link "Open on their website" at bounding box center [761, 509] width 147 height 30
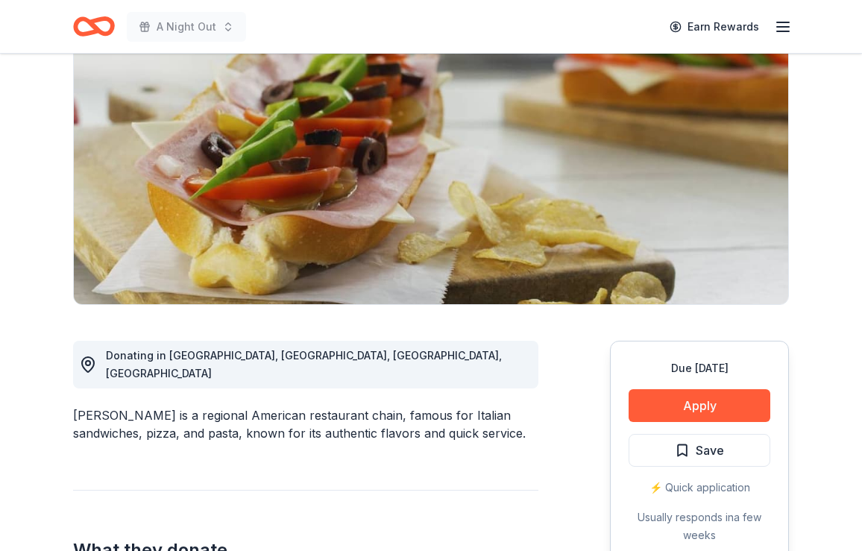
scroll to position [157, 0]
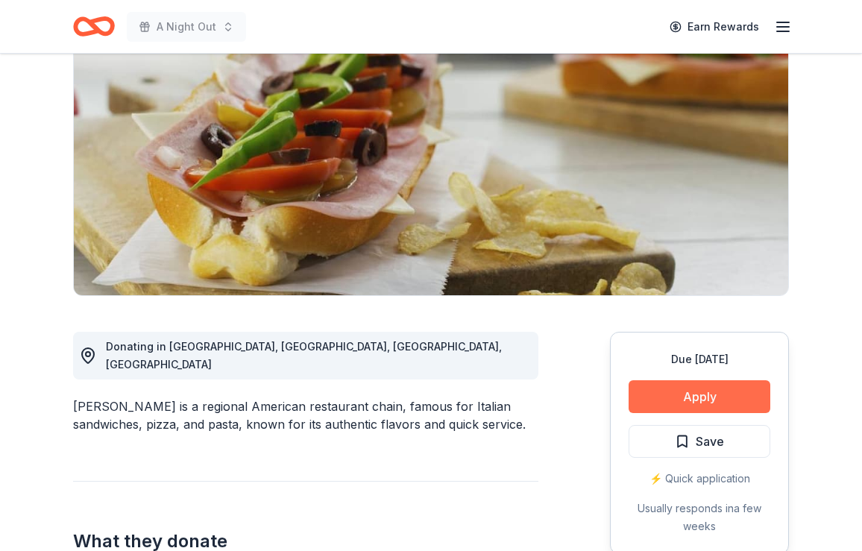
click at [683, 400] on button "Apply" at bounding box center [700, 396] width 142 height 33
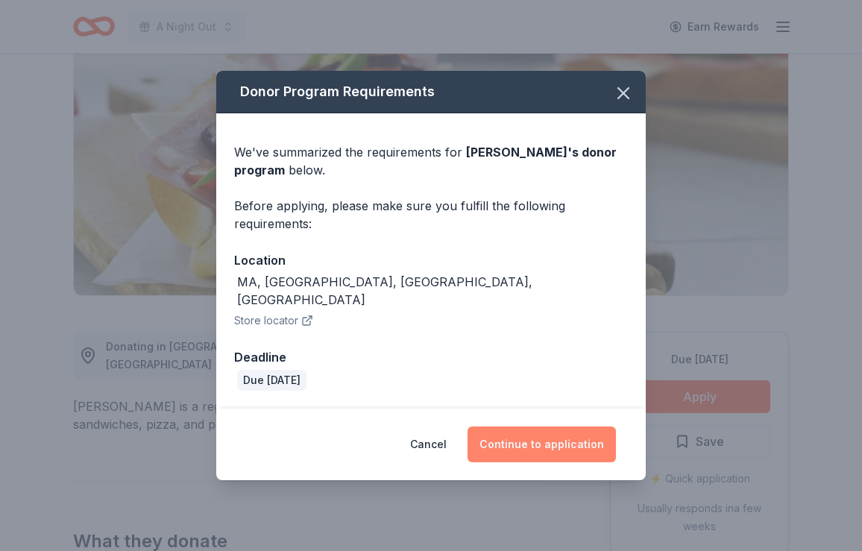
click at [529, 429] on button "Continue to application" at bounding box center [542, 445] width 148 height 36
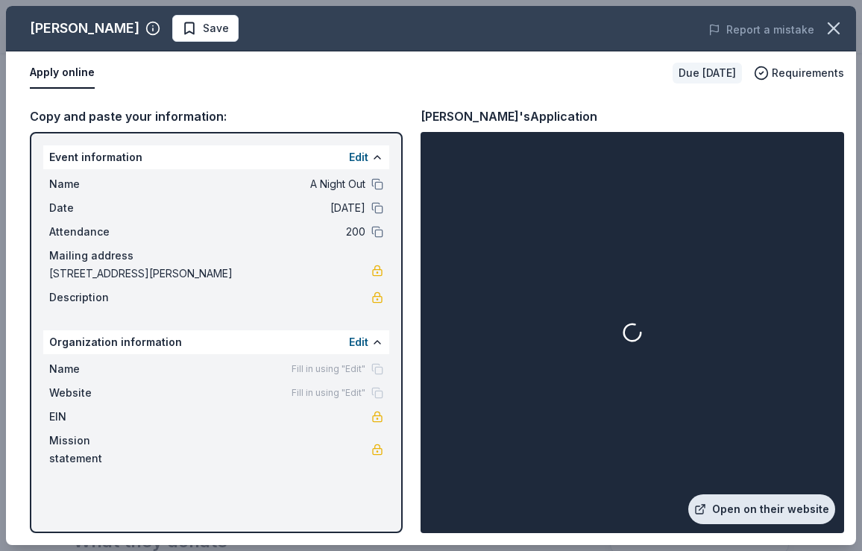
click at [747, 511] on link "Open on their website" at bounding box center [761, 509] width 147 height 30
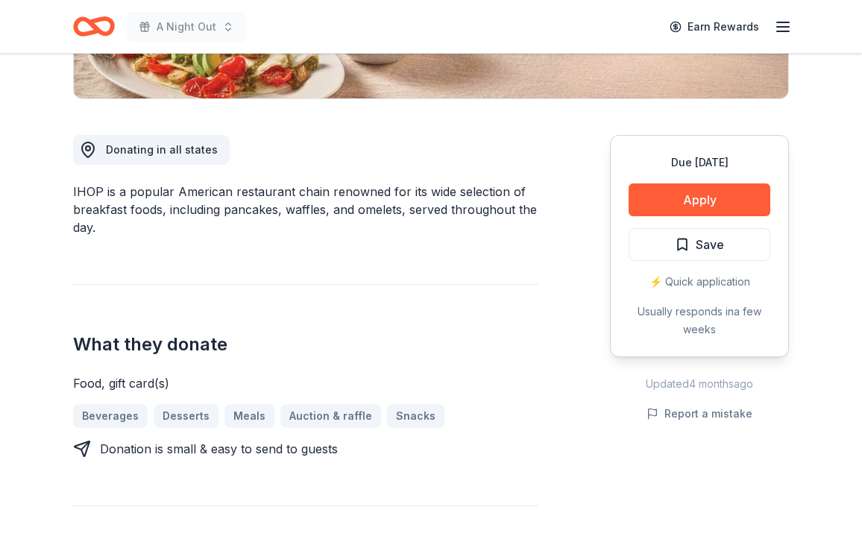
scroll to position [351, 0]
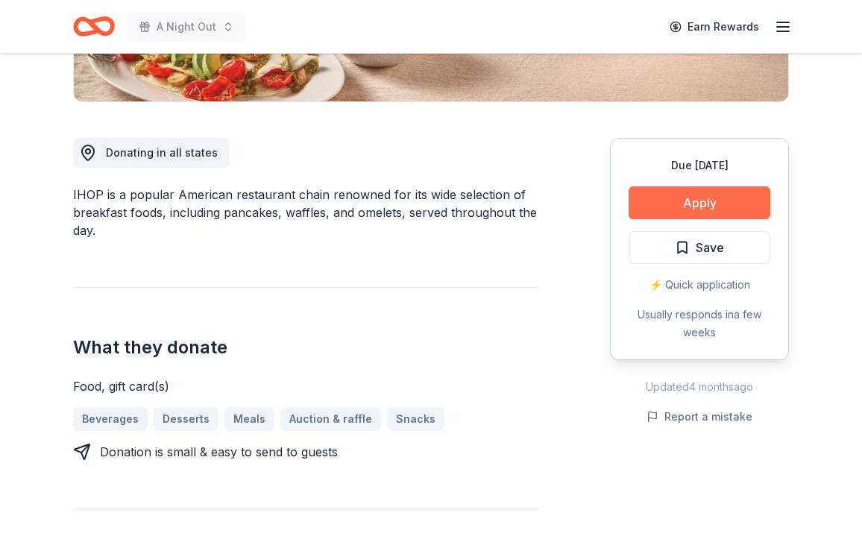
click at [708, 195] on button "Apply" at bounding box center [700, 202] width 142 height 33
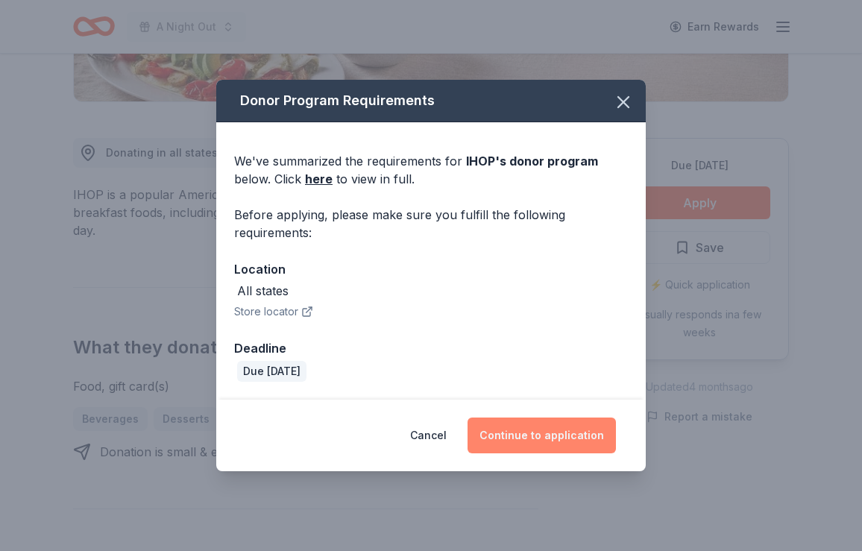
click at [515, 442] on button "Continue to application" at bounding box center [542, 436] width 148 height 36
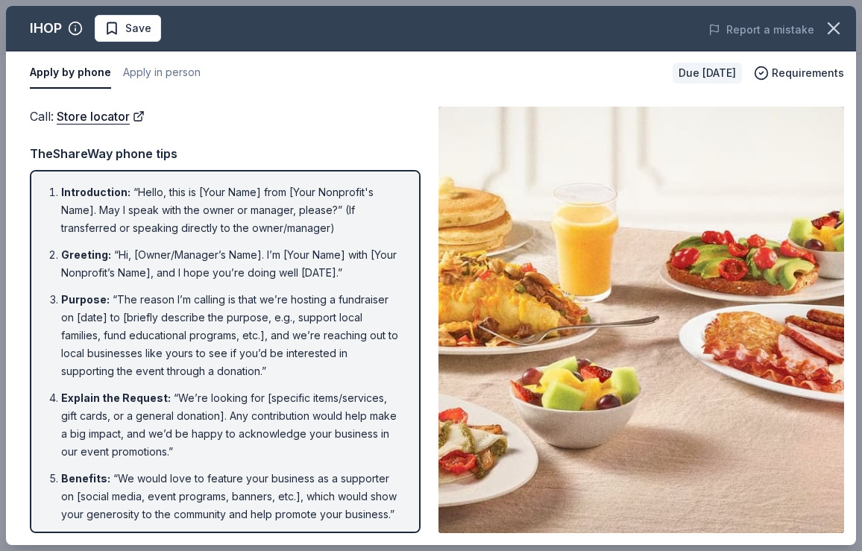
scroll to position [0, 0]
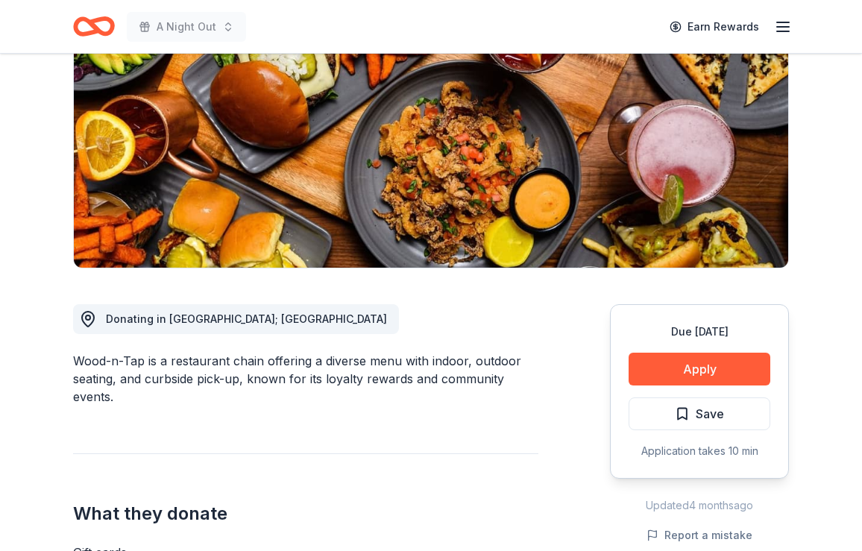
scroll to position [207, 0]
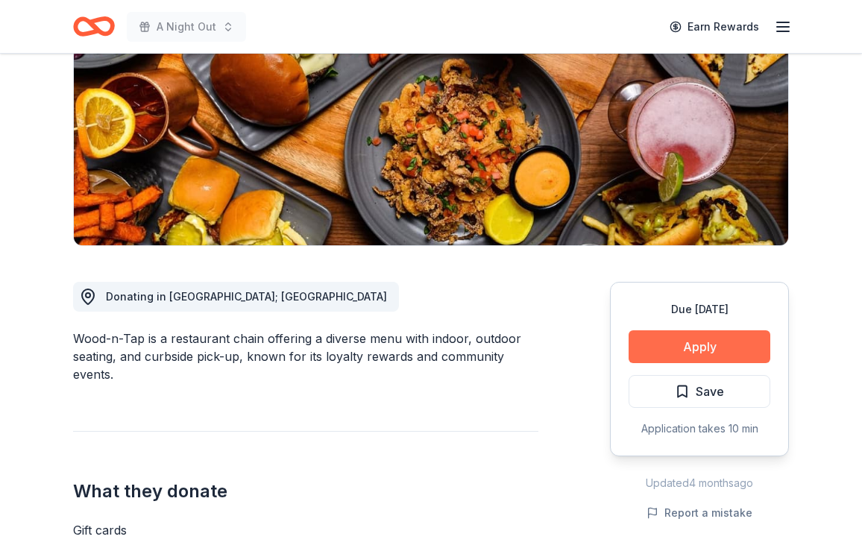
click at [694, 345] on button "Apply" at bounding box center [700, 346] width 142 height 33
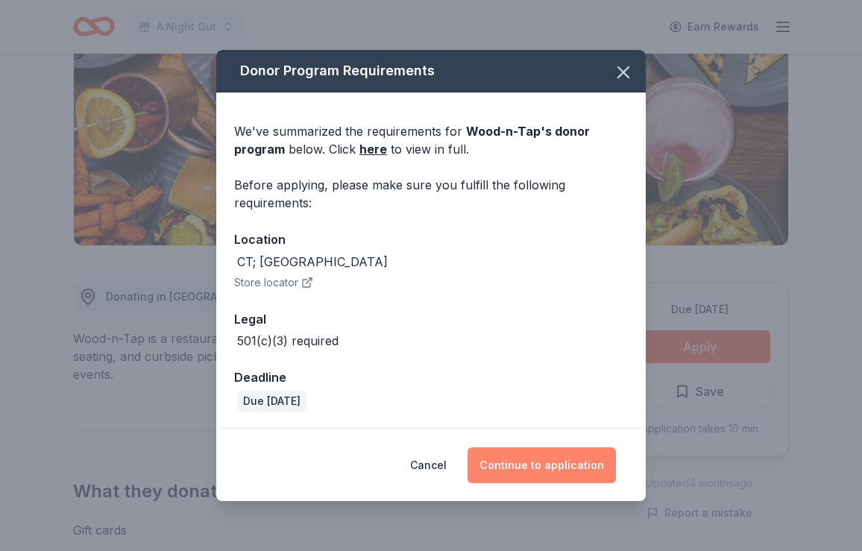
click at [538, 450] on button "Continue to application" at bounding box center [542, 465] width 148 height 36
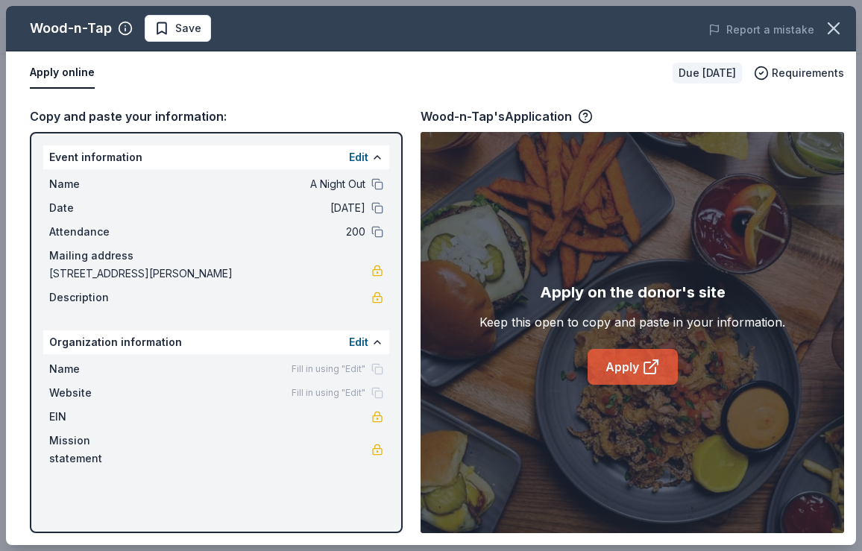
click at [635, 371] on link "Apply" at bounding box center [633, 367] width 90 height 36
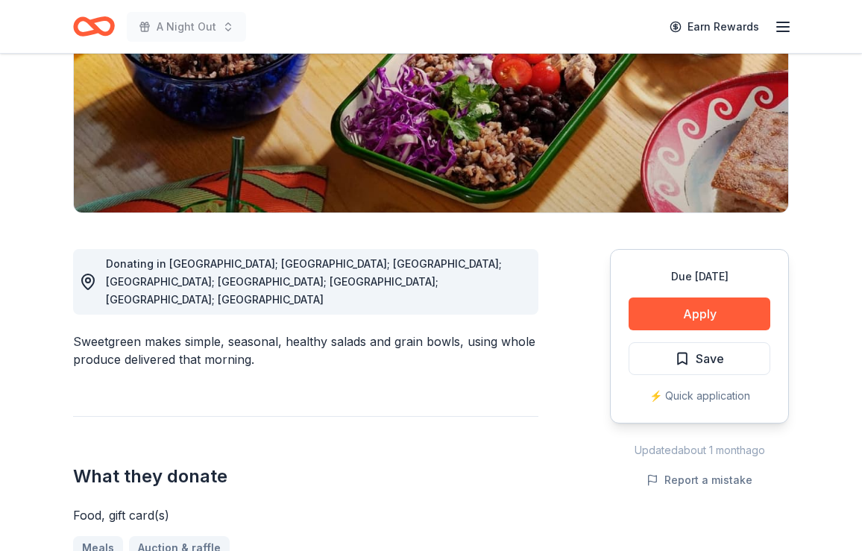
scroll to position [250, 0]
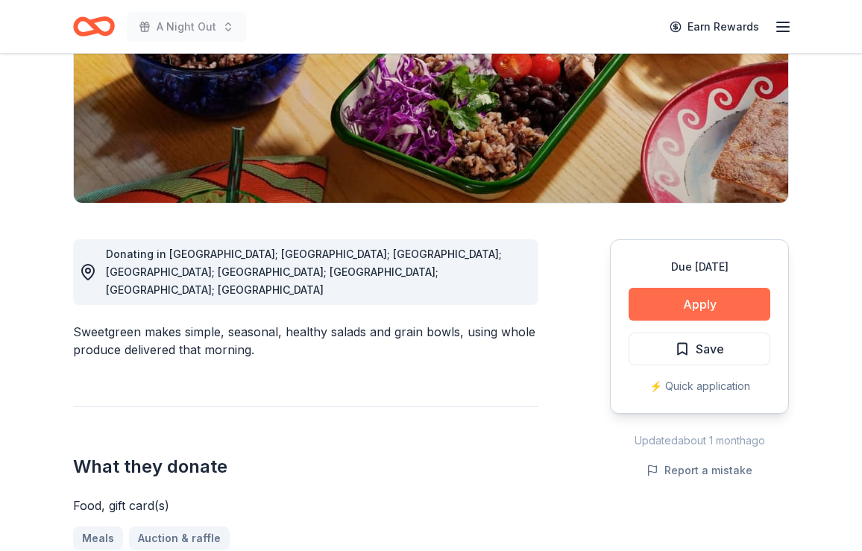
click at [691, 306] on button "Apply" at bounding box center [700, 304] width 142 height 33
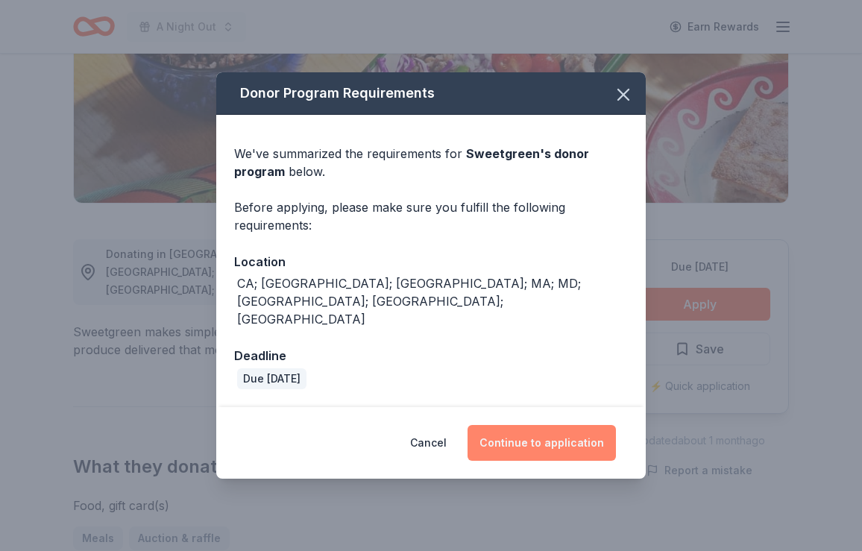
click at [554, 425] on button "Continue to application" at bounding box center [542, 443] width 148 height 36
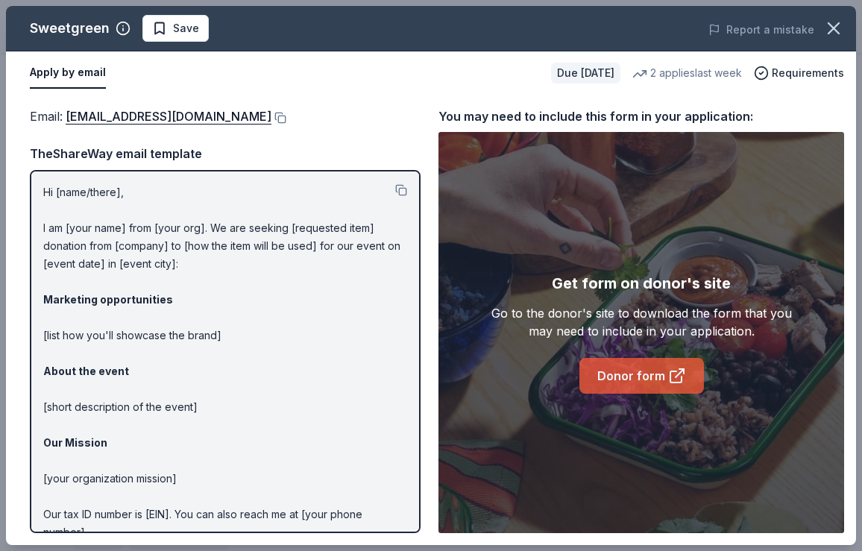
click at [618, 380] on link "Donor form" at bounding box center [641, 376] width 125 height 36
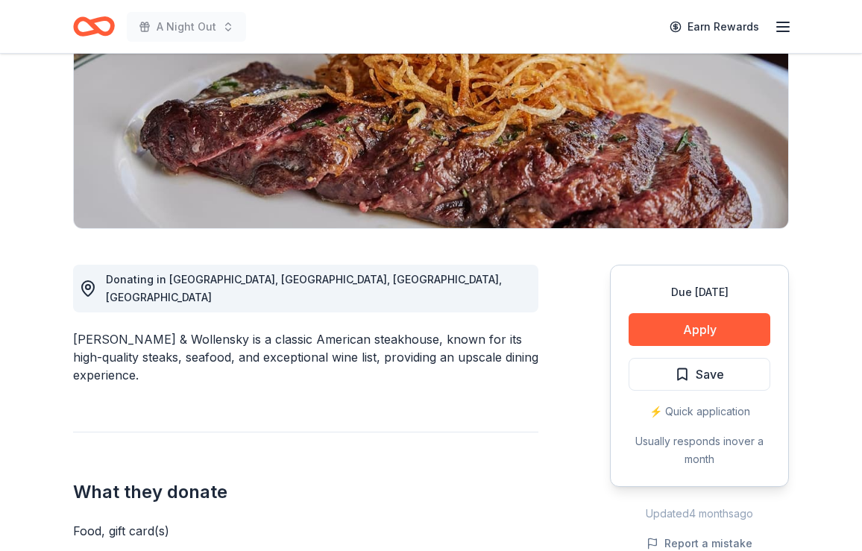
scroll to position [225, 0]
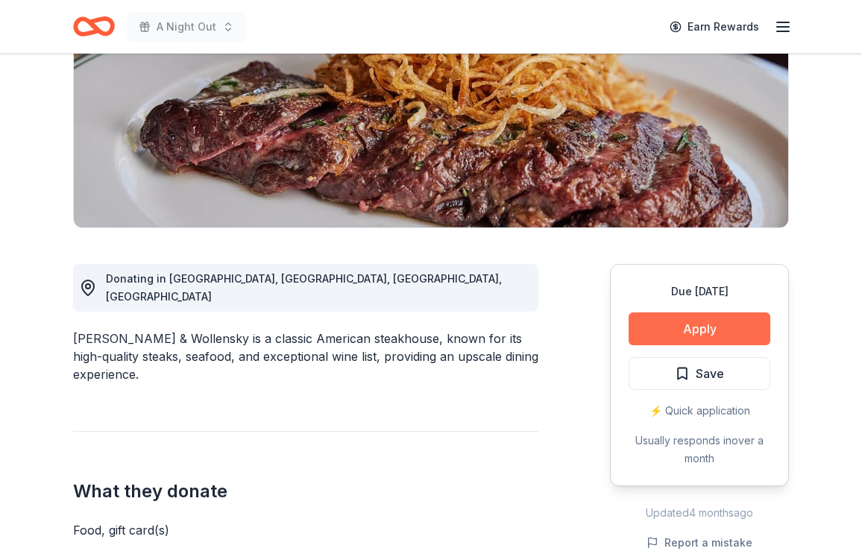
click at [677, 328] on button "Apply" at bounding box center [700, 328] width 142 height 33
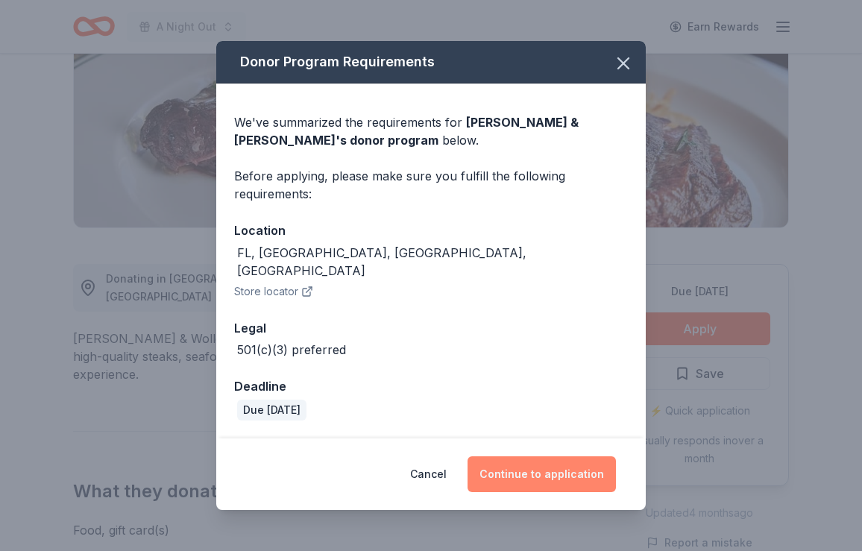
click at [526, 480] on button "Continue to application" at bounding box center [542, 474] width 148 height 36
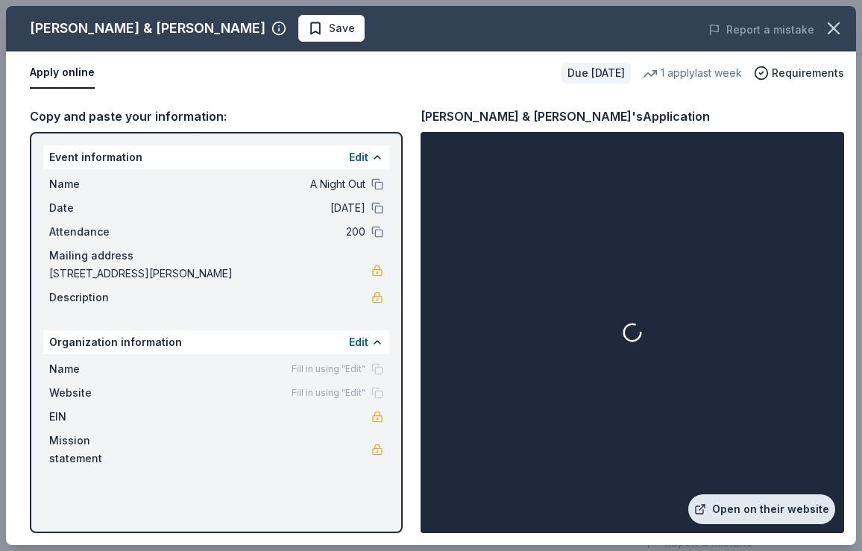
click at [752, 511] on link "Open on their website" at bounding box center [761, 509] width 147 height 30
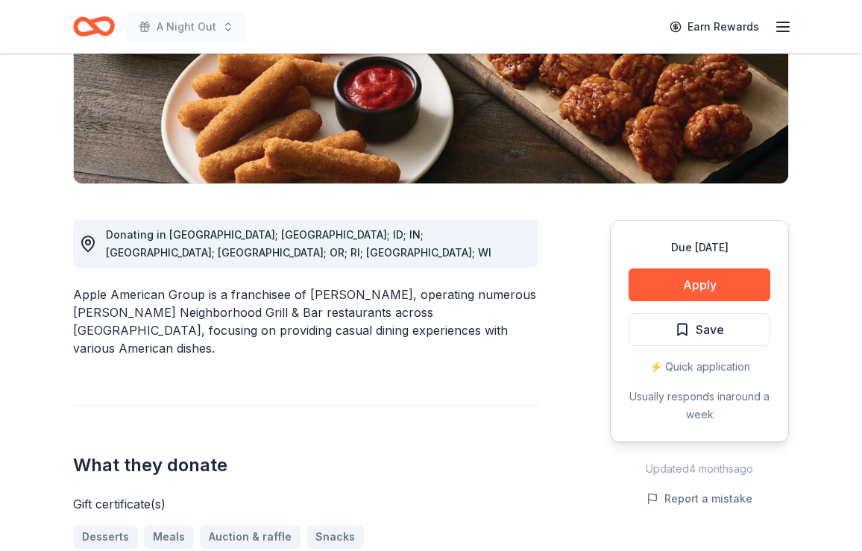
scroll to position [270, 0]
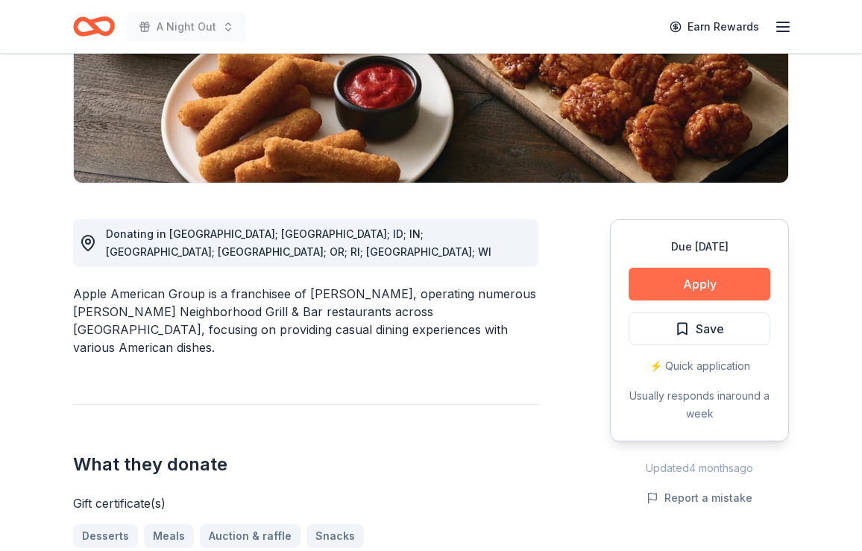
click at [670, 280] on button "Apply" at bounding box center [700, 284] width 142 height 33
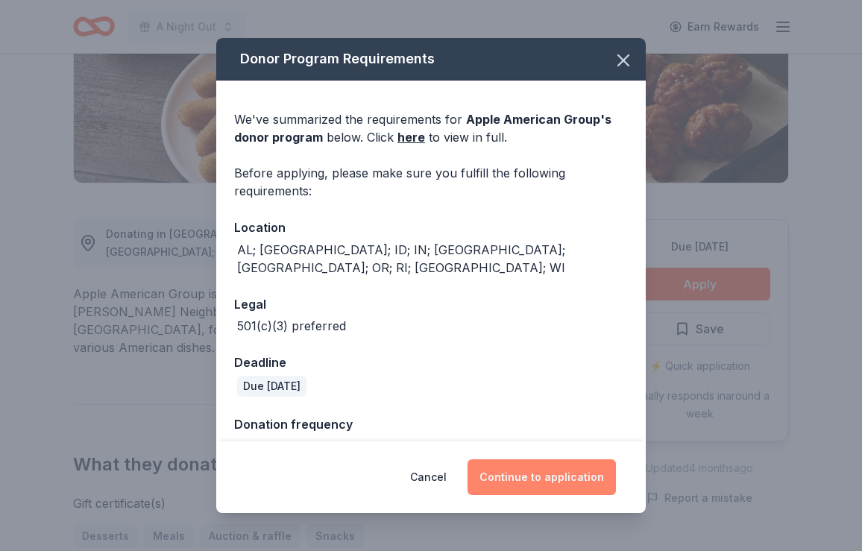
click at [543, 478] on button "Continue to application" at bounding box center [542, 477] width 148 height 36
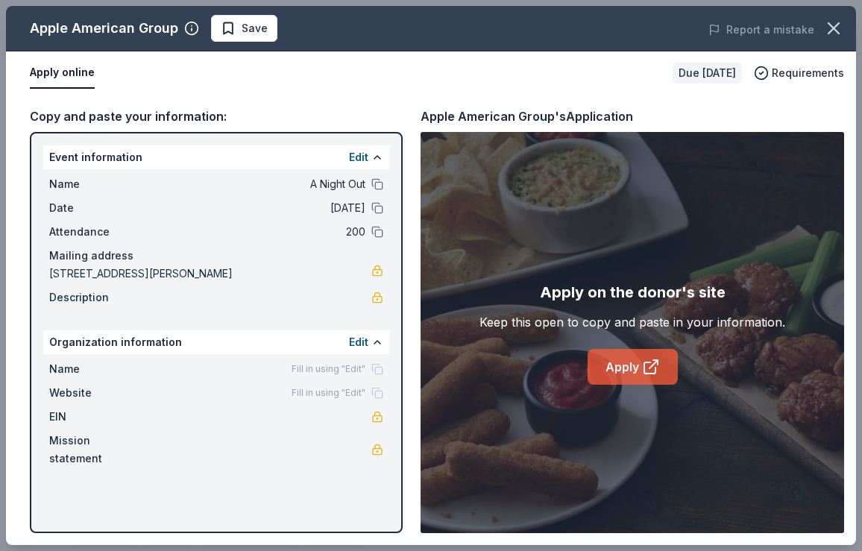
click at [622, 364] on link "Apply" at bounding box center [633, 367] width 90 height 36
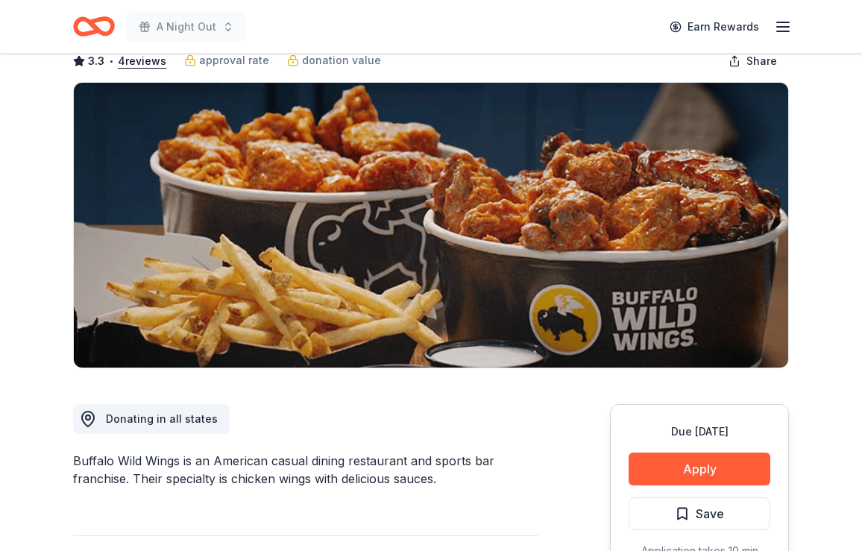
scroll to position [90, 0]
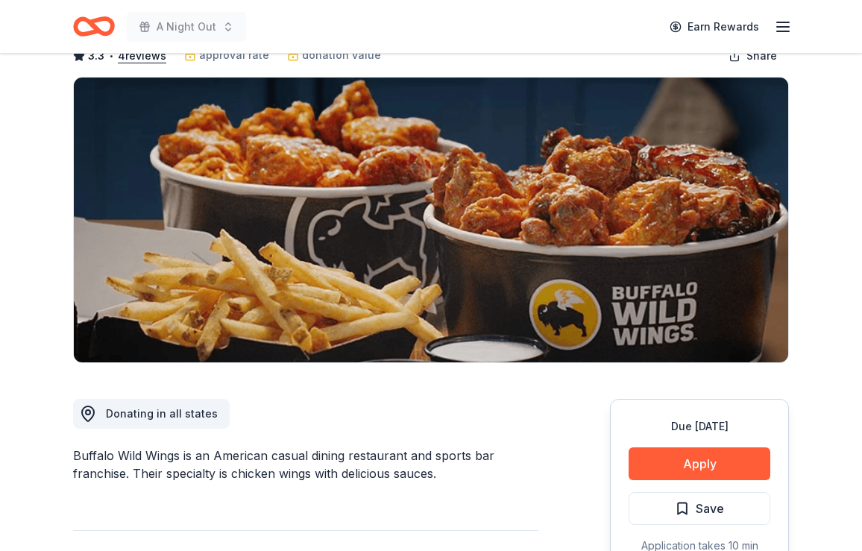
click at [720, 482] on div "Due in 17 days Apply Save Application takes 10 min Usually responds in over a m…" at bounding box center [699, 510] width 179 height 222
click at [719, 468] on button "Apply" at bounding box center [700, 463] width 142 height 33
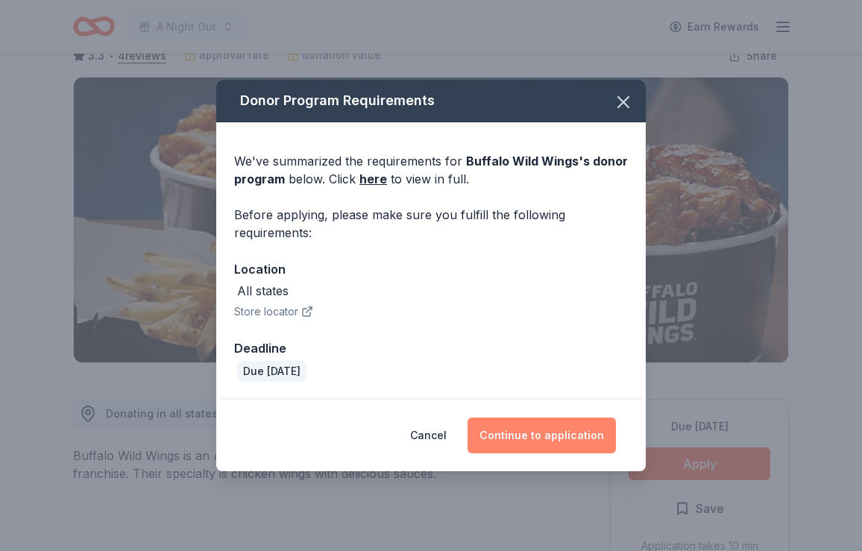
click at [573, 436] on button "Continue to application" at bounding box center [542, 436] width 148 height 36
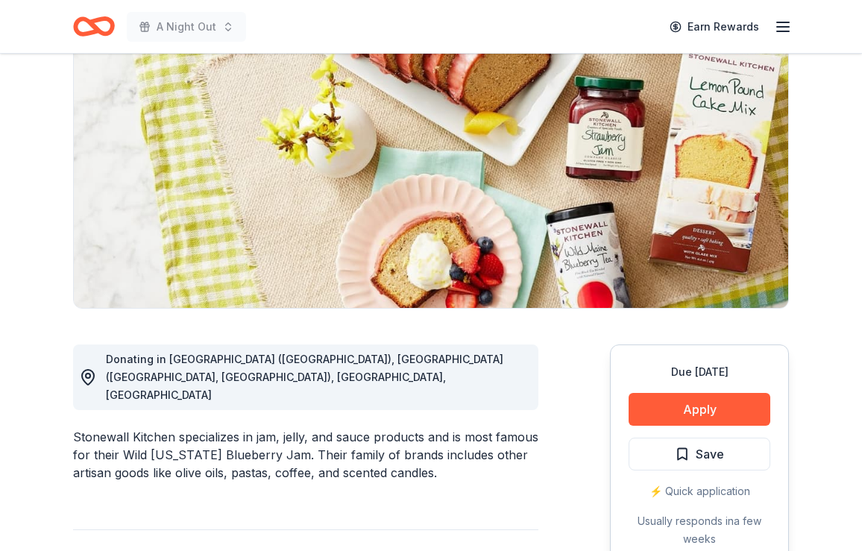
scroll to position [152, 0]
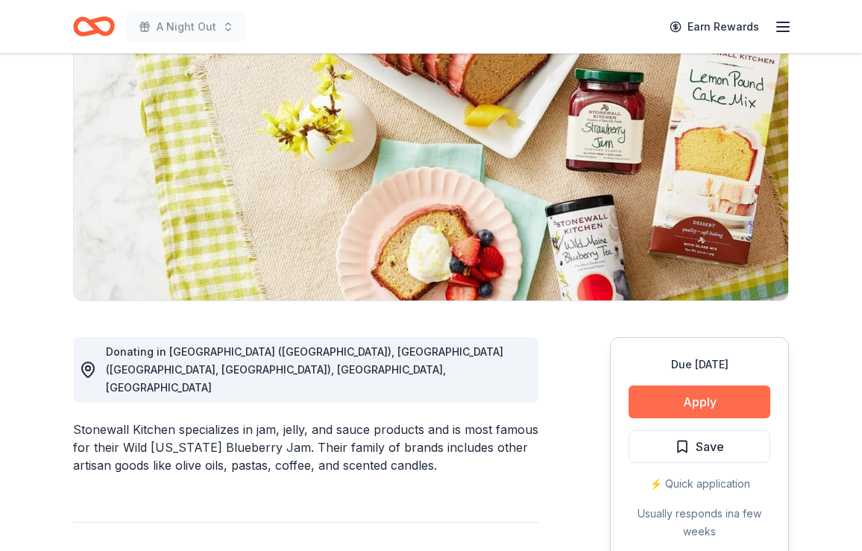
click at [699, 400] on button "Apply" at bounding box center [700, 402] width 142 height 33
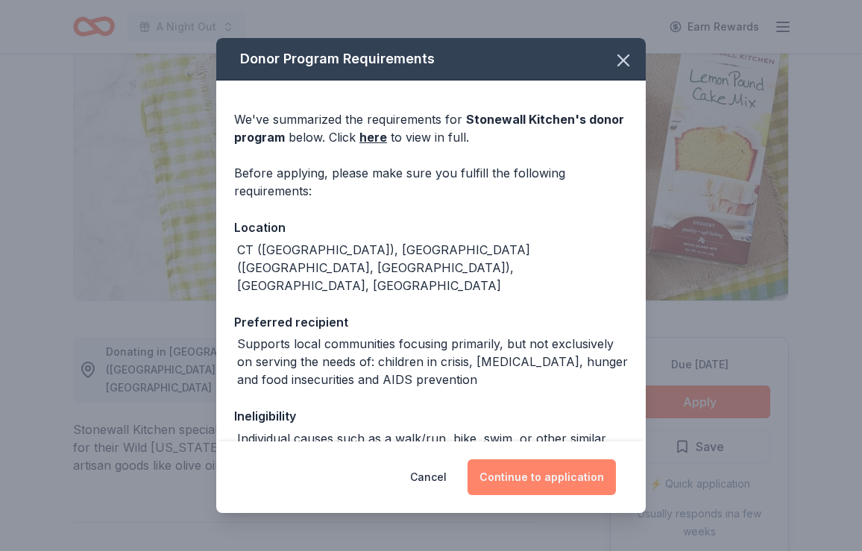
click at [512, 481] on button "Continue to application" at bounding box center [542, 477] width 148 height 36
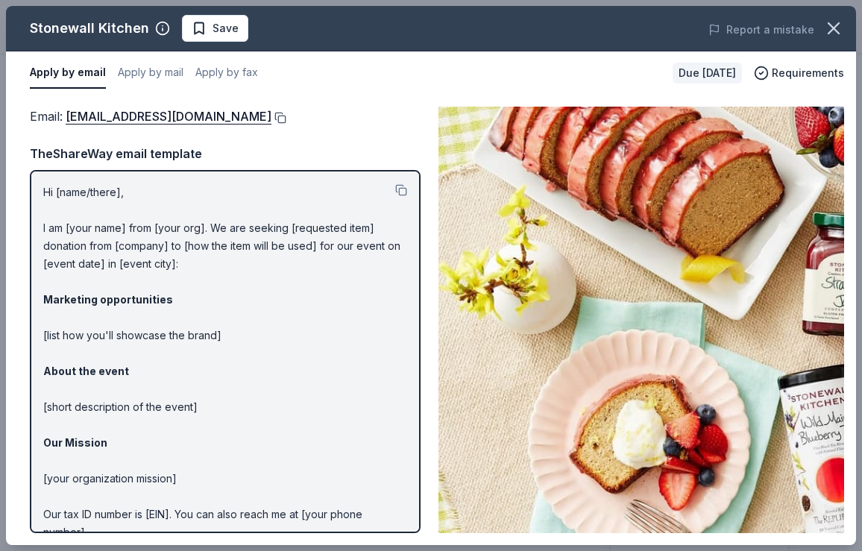
click at [271, 119] on button at bounding box center [278, 118] width 15 height 12
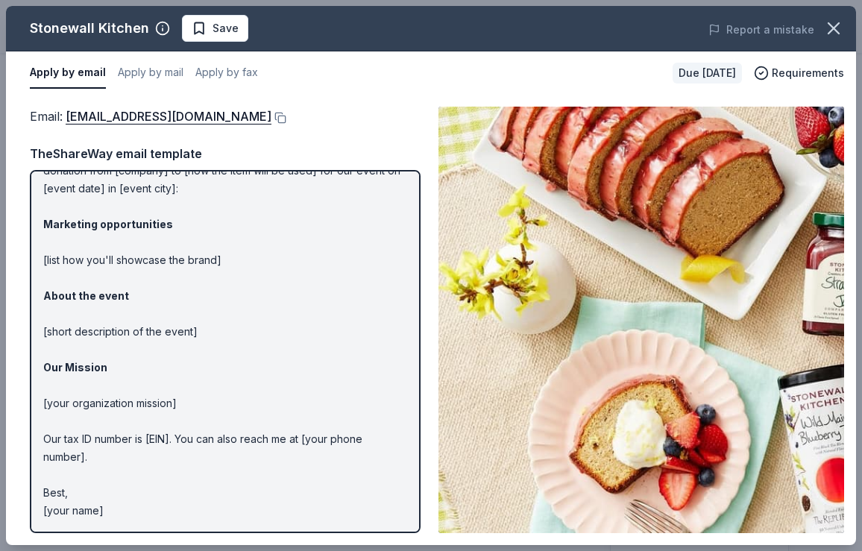
scroll to position [75, 0]
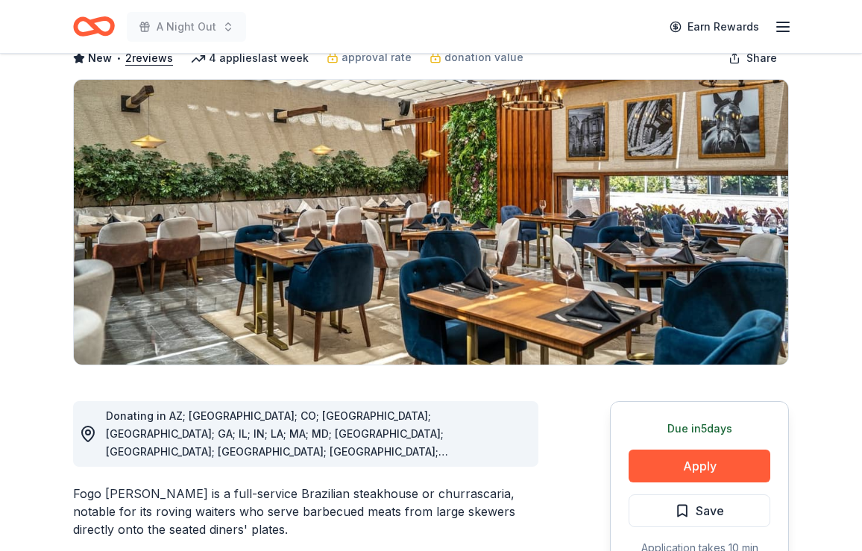
scroll to position [90, 0]
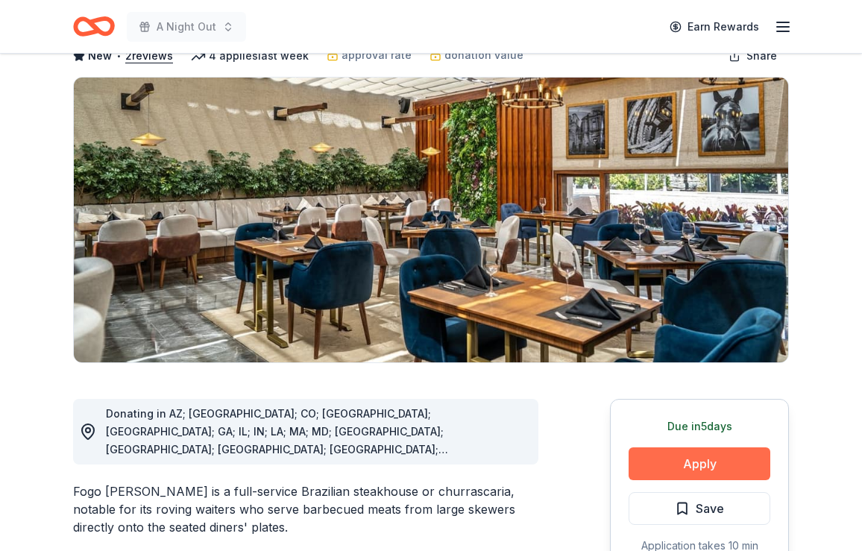
click at [726, 466] on button "Apply" at bounding box center [700, 463] width 142 height 33
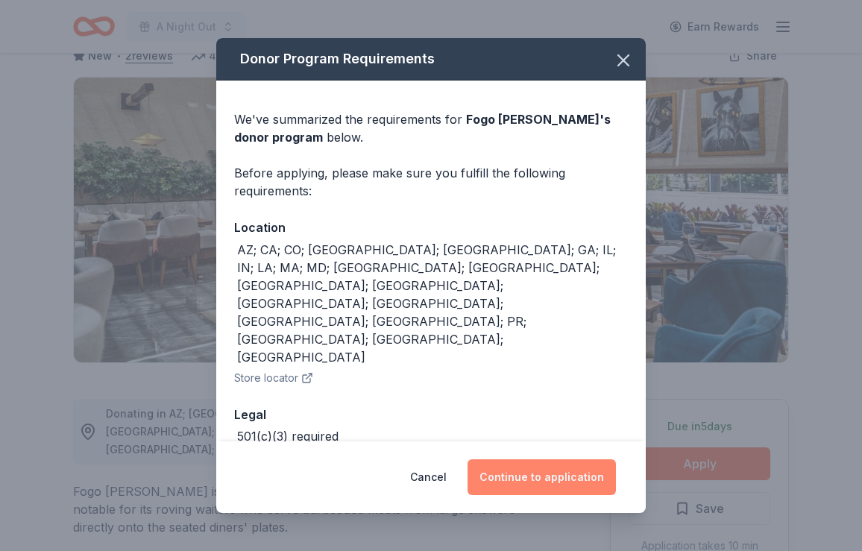
click at [549, 470] on button "Continue to application" at bounding box center [542, 477] width 148 height 36
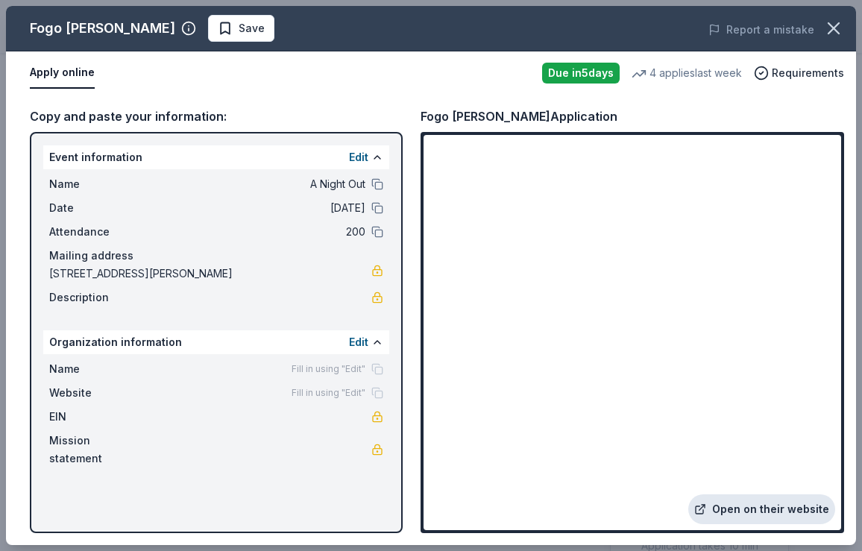
click at [738, 511] on link "Open on their website" at bounding box center [761, 509] width 147 height 30
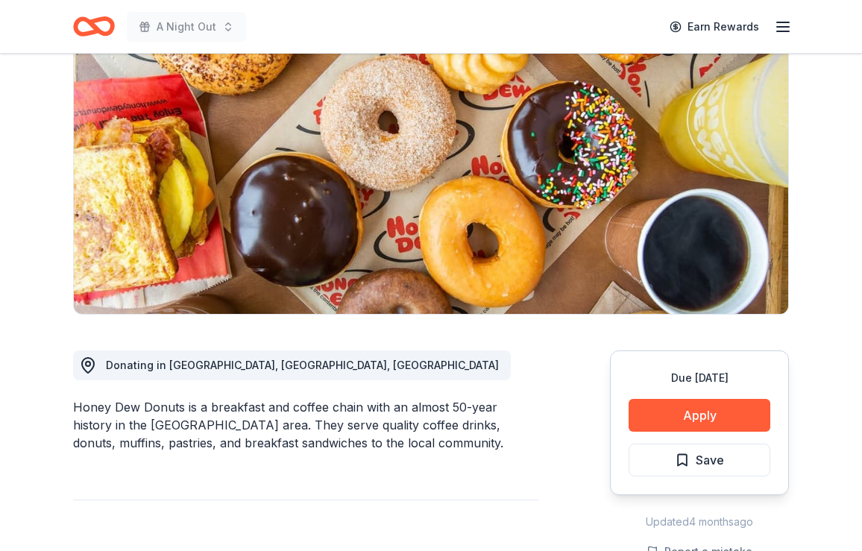
scroll to position [145, 0]
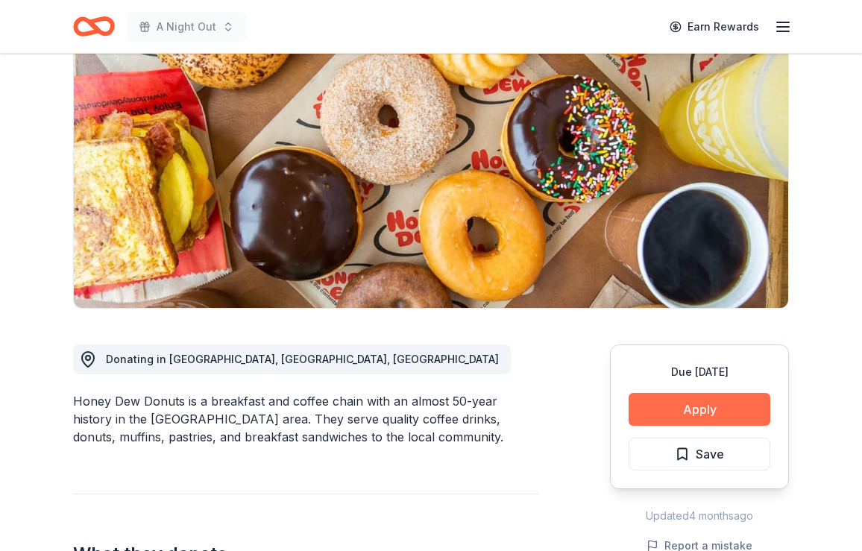
click at [697, 414] on button "Apply" at bounding box center [700, 409] width 142 height 33
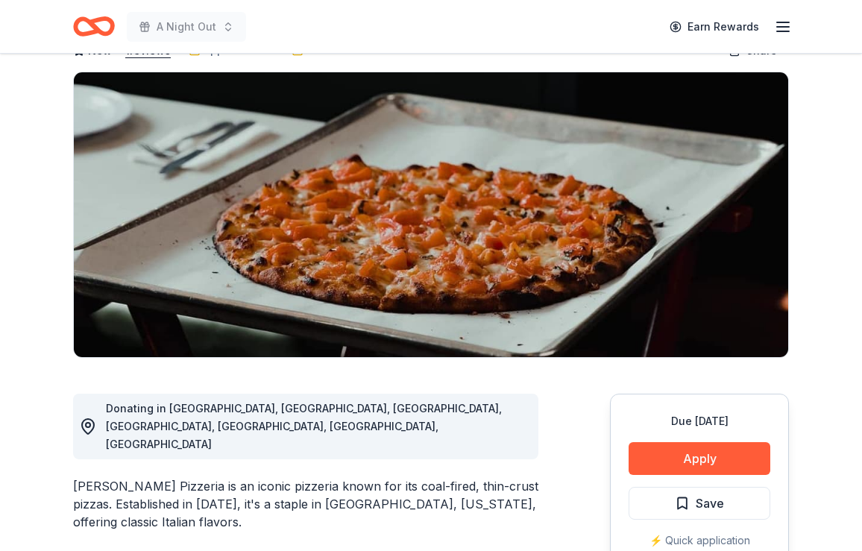
scroll to position [96, 0]
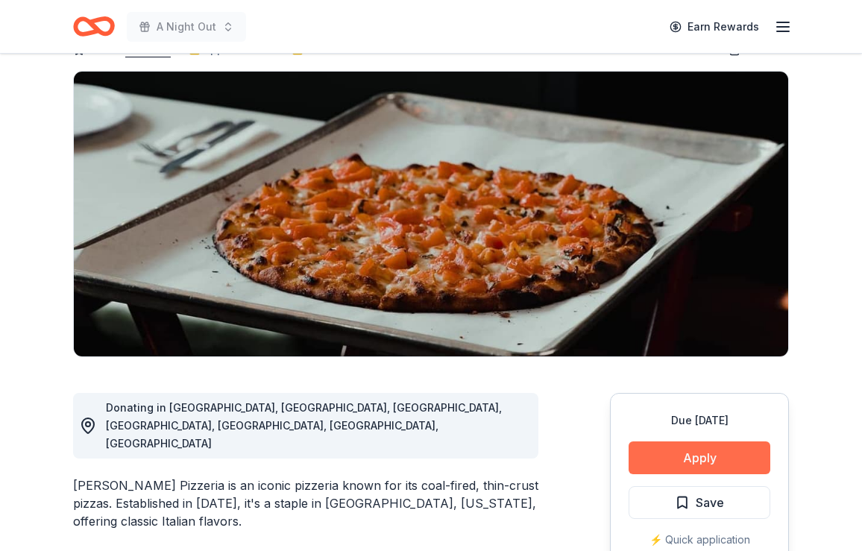
click at [691, 462] on button "Apply" at bounding box center [700, 457] width 142 height 33
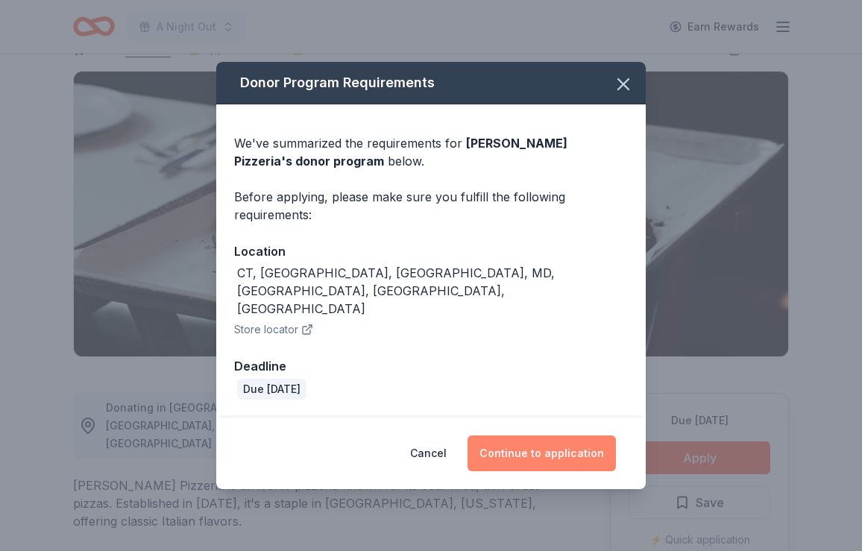
click at [538, 450] on button "Continue to application" at bounding box center [542, 454] width 148 height 36
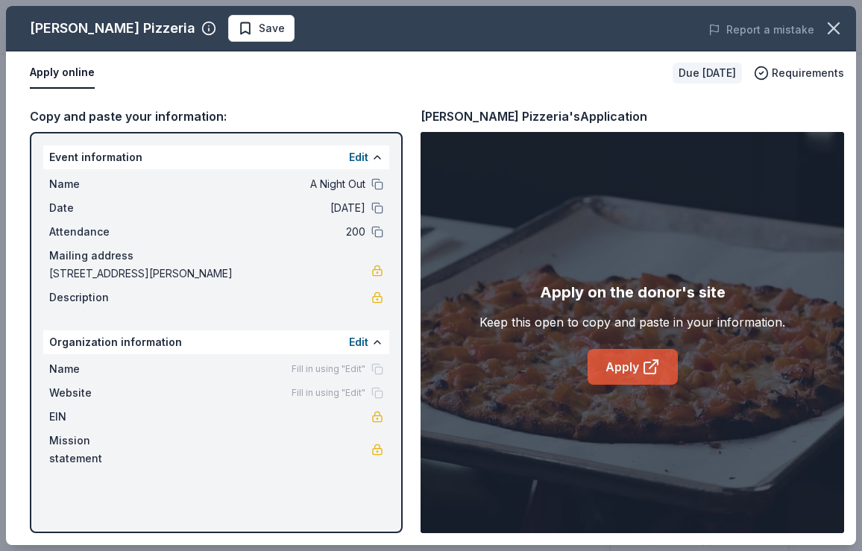
click at [642, 365] on icon at bounding box center [651, 367] width 18 height 18
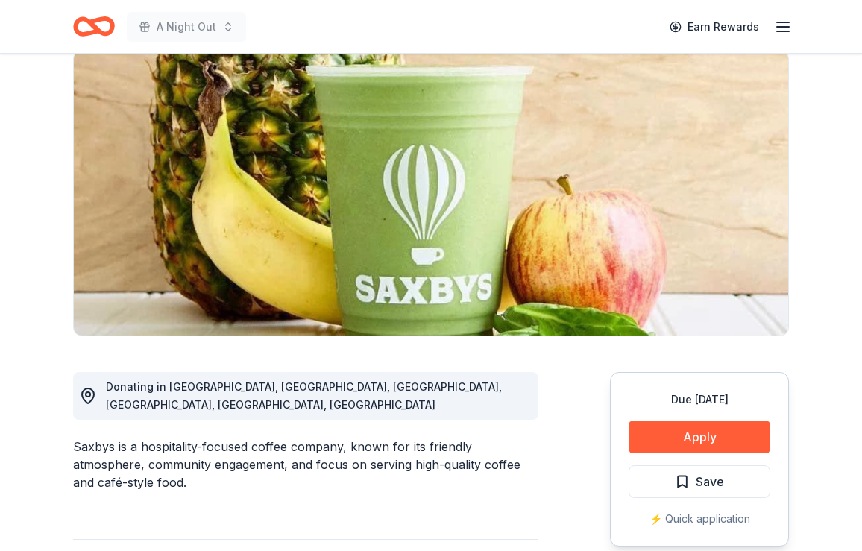
scroll to position [119, 0]
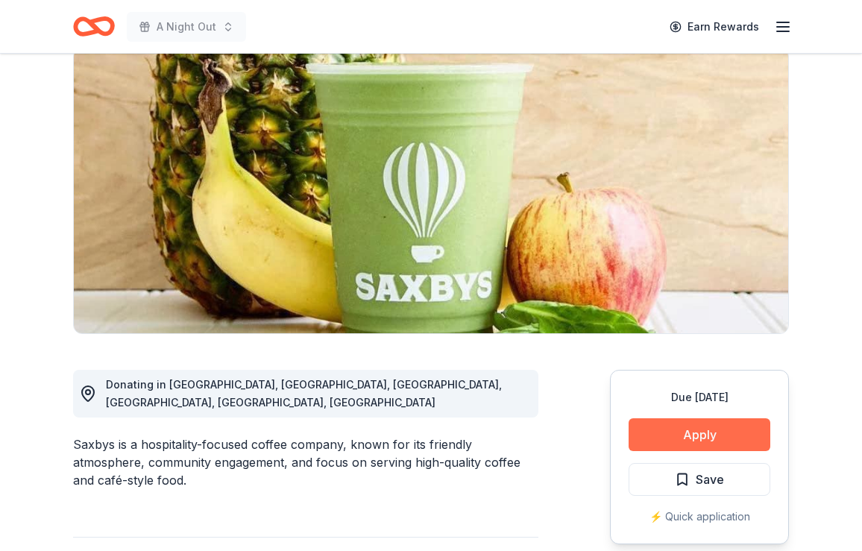
click at [694, 442] on button "Apply" at bounding box center [700, 434] width 142 height 33
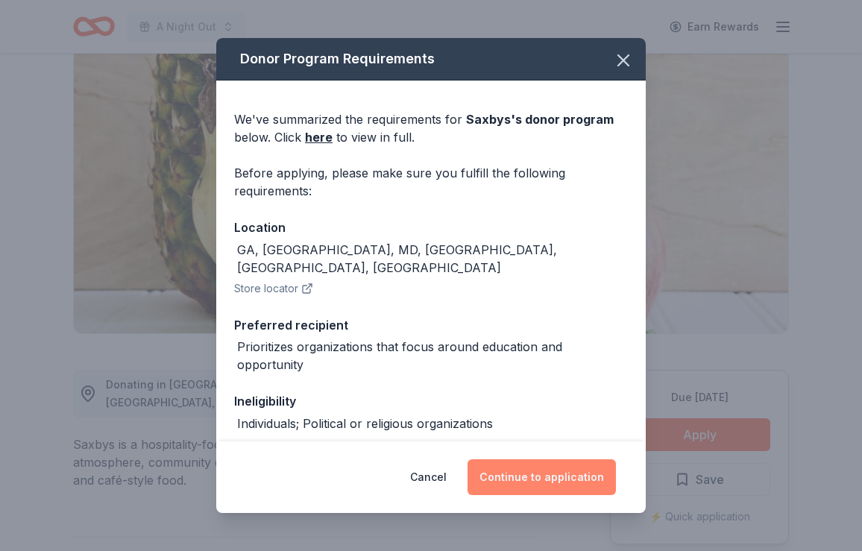
click at [583, 478] on button "Continue to application" at bounding box center [542, 477] width 148 height 36
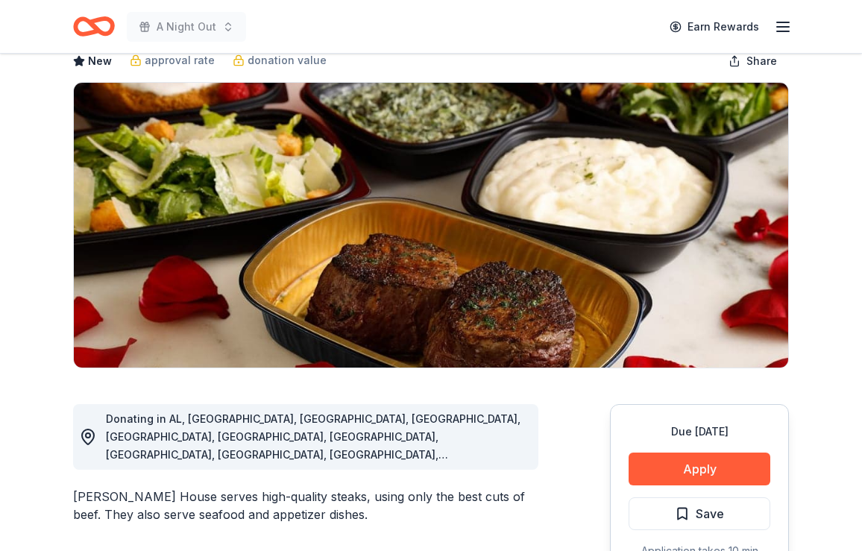
scroll to position [93, 0]
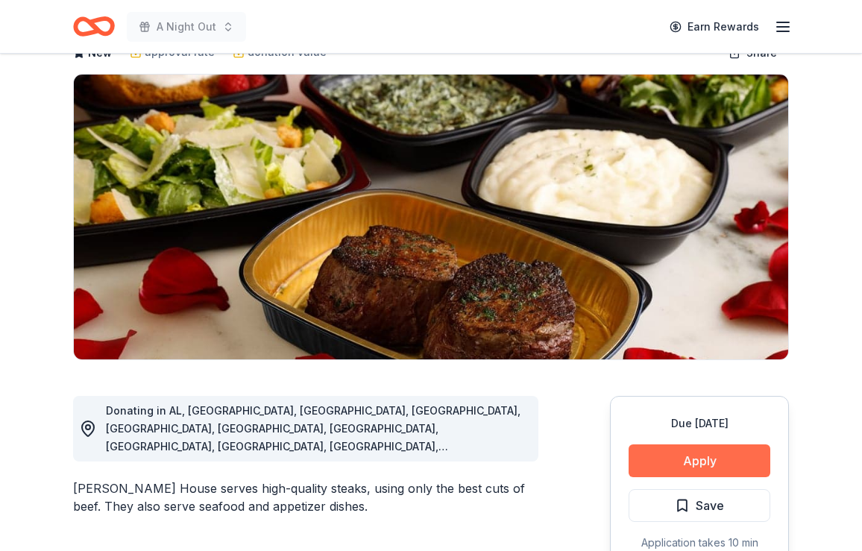
click at [703, 459] on button "Apply" at bounding box center [700, 460] width 142 height 33
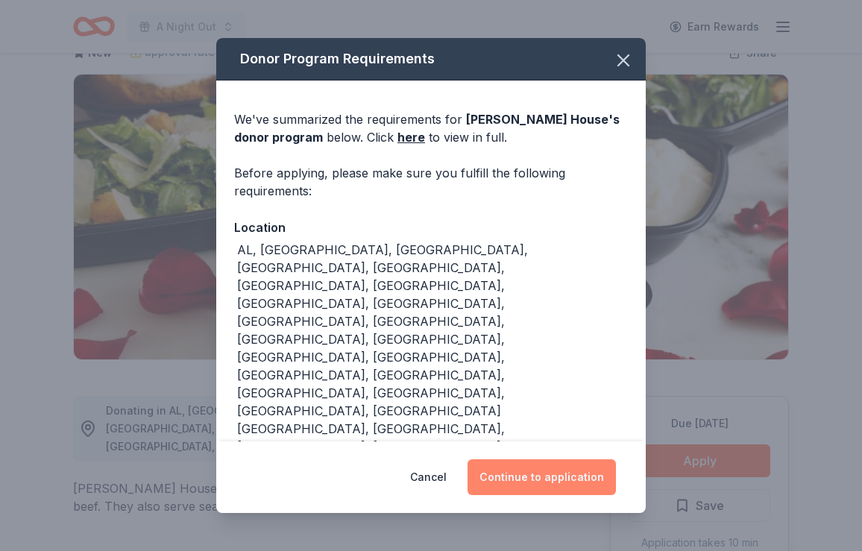
click at [547, 459] on button "Continue to application" at bounding box center [542, 477] width 148 height 36
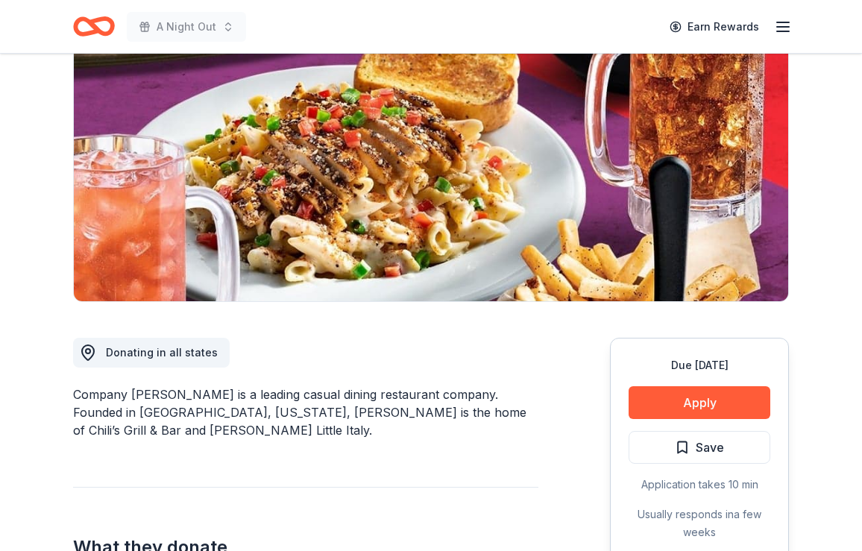
scroll to position [188, 0]
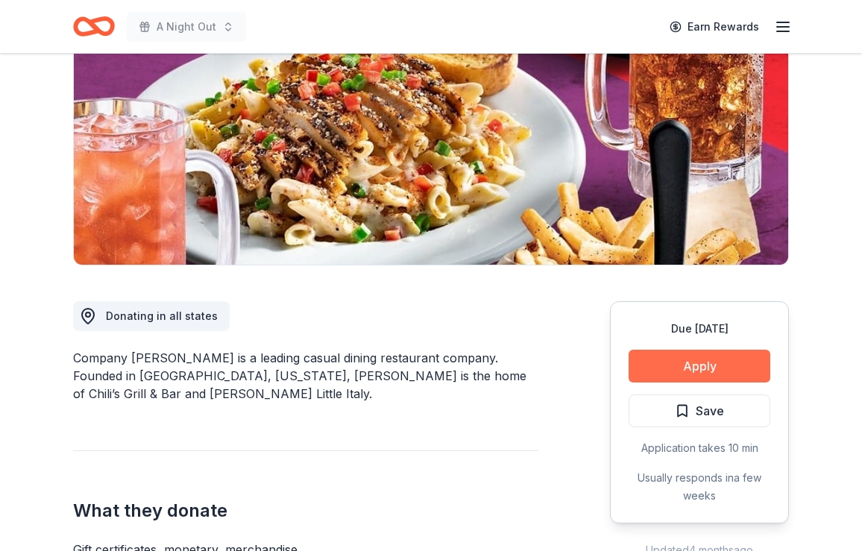
click at [717, 370] on button "Apply" at bounding box center [700, 366] width 142 height 33
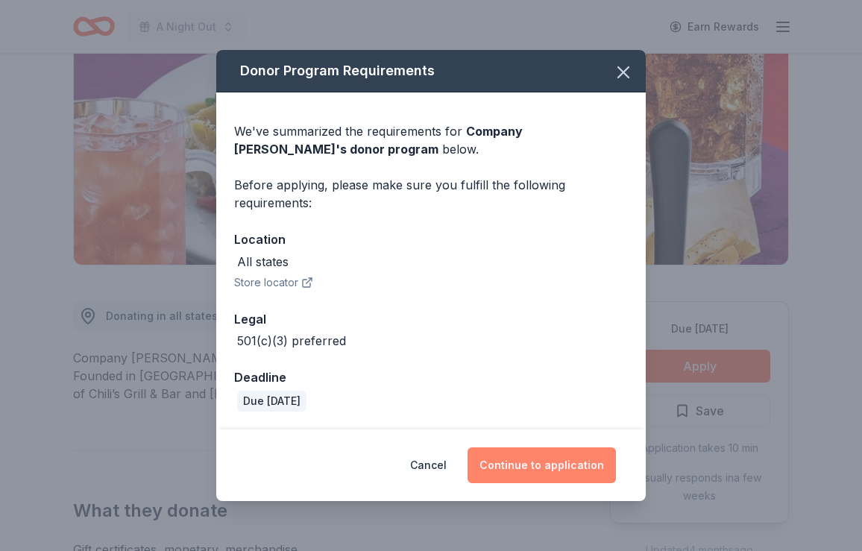
click at [514, 458] on button "Continue to application" at bounding box center [542, 465] width 148 height 36
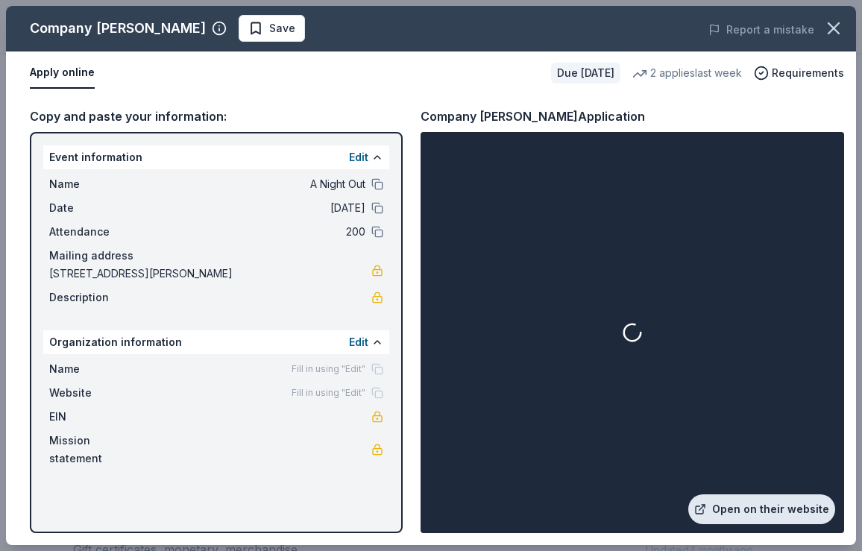
click at [746, 515] on link "Open on their website" at bounding box center [761, 509] width 147 height 30
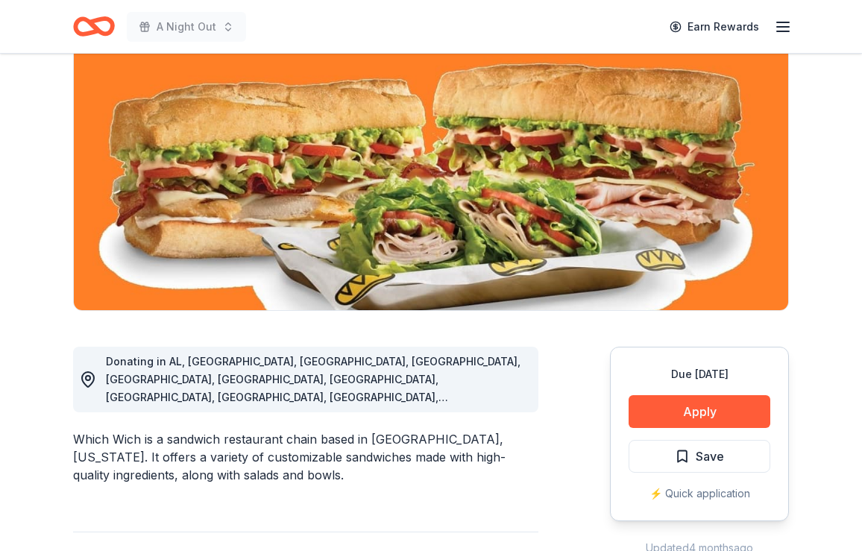
scroll to position [145, 0]
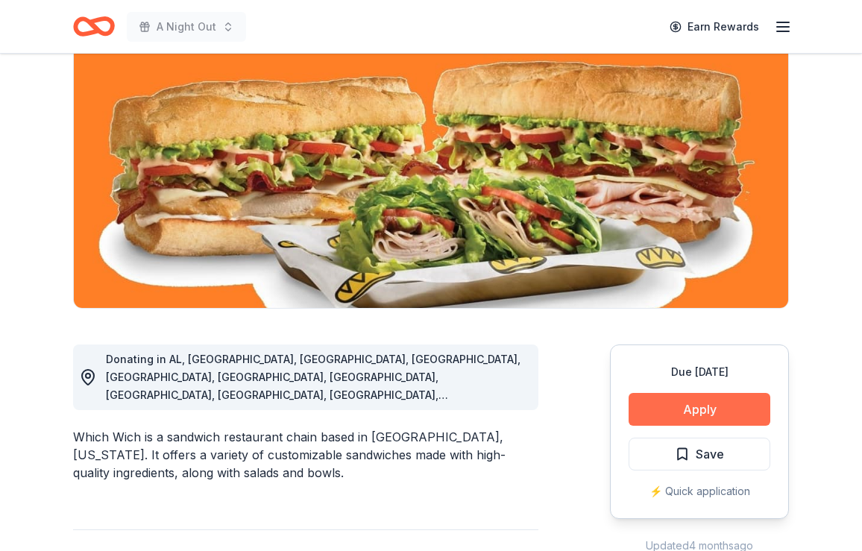
click at [687, 409] on button "Apply" at bounding box center [700, 409] width 142 height 33
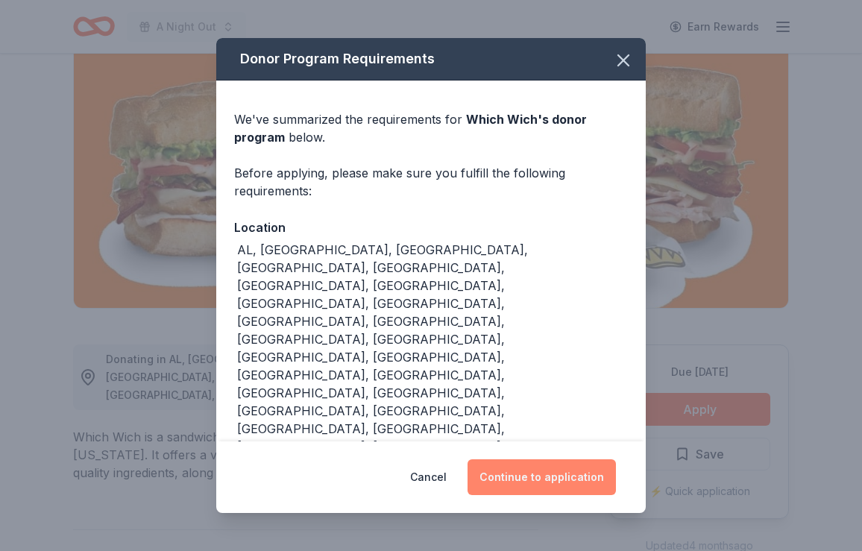
click at [574, 459] on button "Continue to application" at bounding box center [542, 477] width 148 height 36
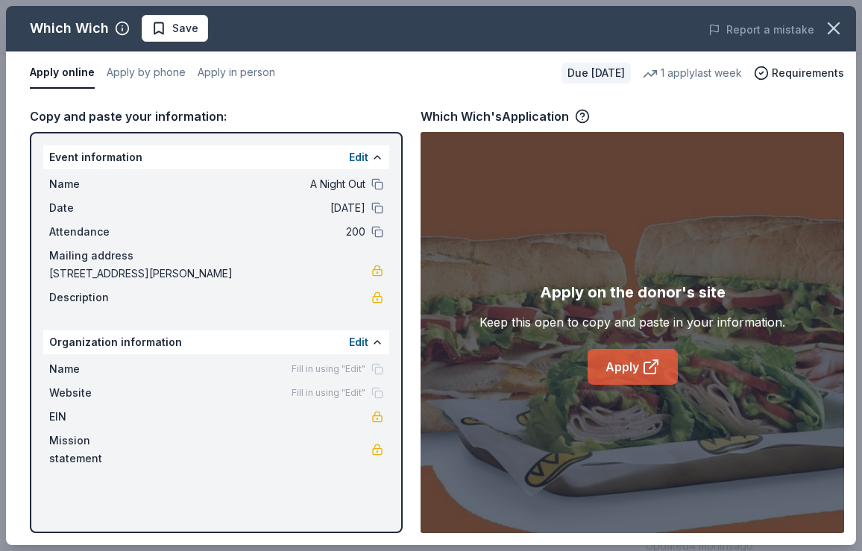
click at [620, 365] on link "Apply" at bounding box center [633, 367] width 90 height 36
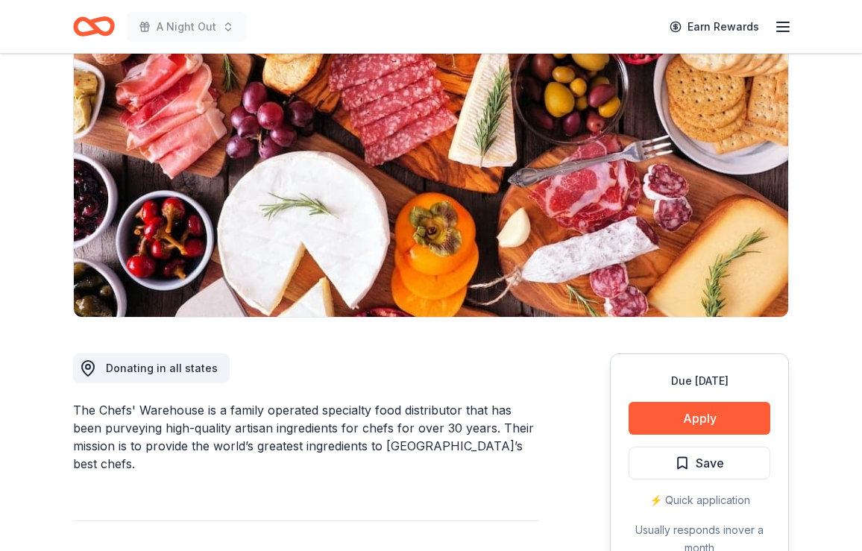
scroll to position [136, 0]
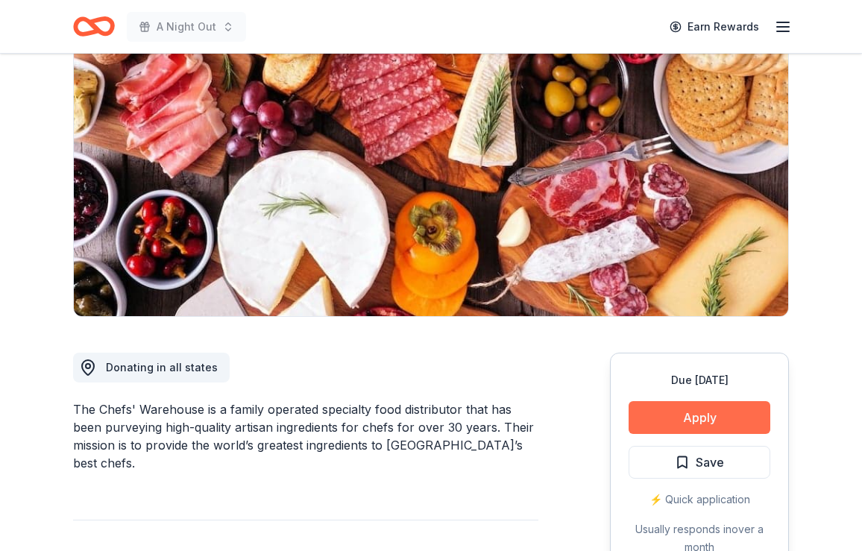
click at [671, 423] on button "Apply" at bounding box center [700, 417] width 142 height 33
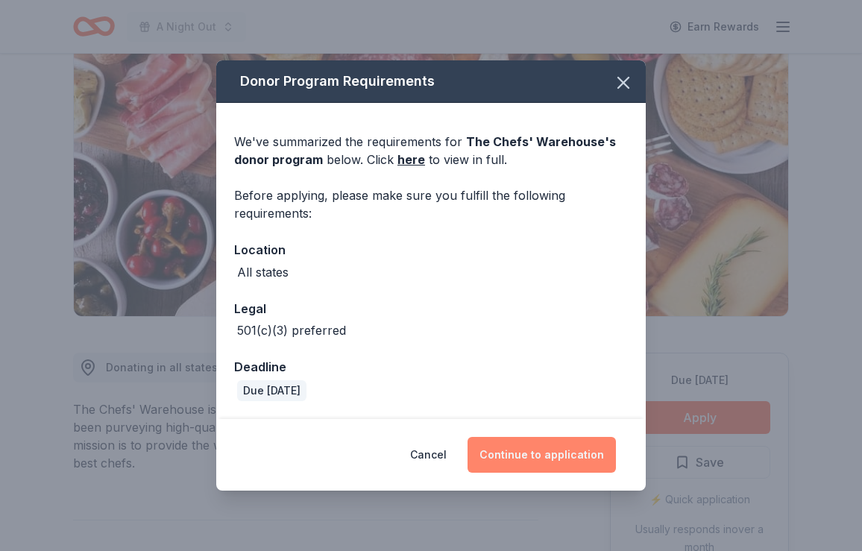
click at [534, 462] on button "Continue to application" at bounding box center [542, 455] width 148 height 36
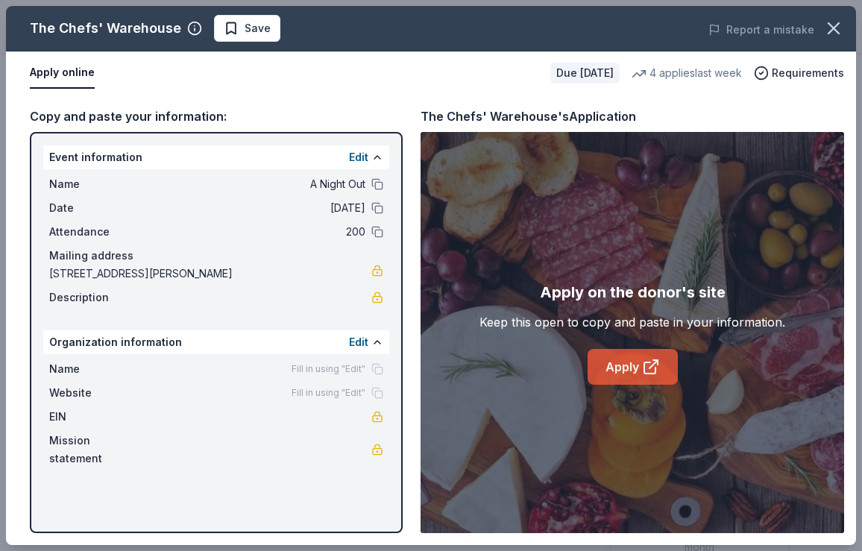
click at [617, 361] on link "Apply" at bounding box center [633, 367] width 90 height 36
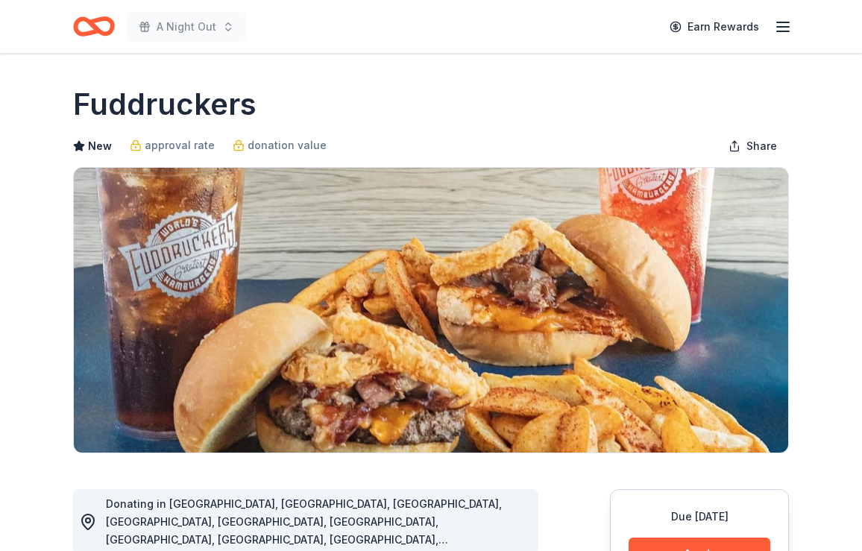
scroll to position [135, 0]
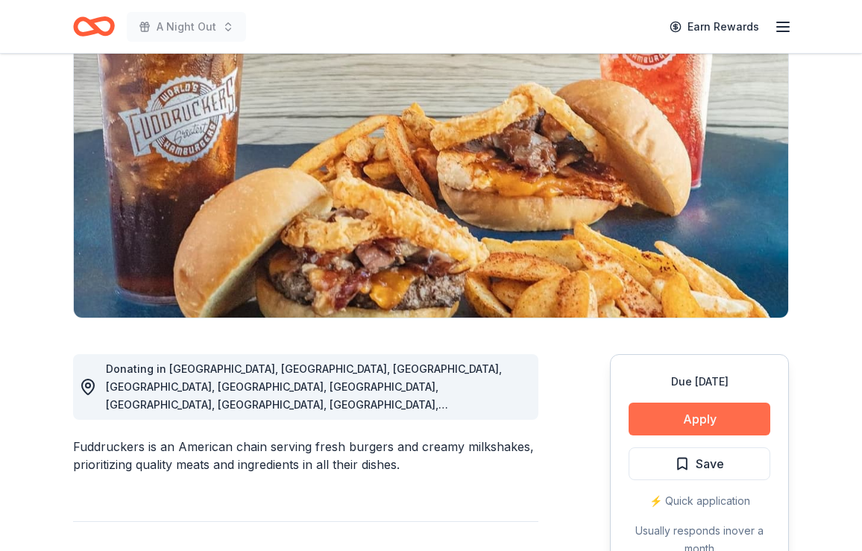
click at [692, 418] on button "Apply" at bounding box center [700, 419] width 142 height 33
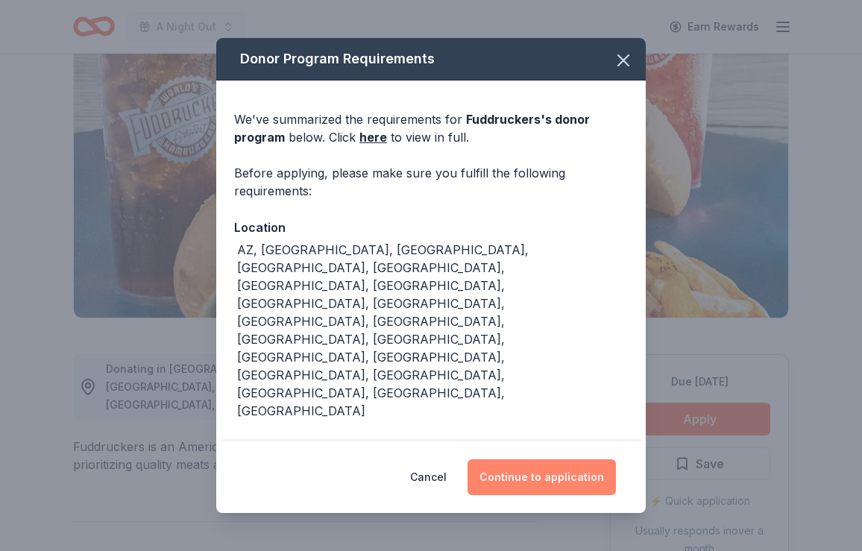
click at [529, 459] on button "Continue to application" at bounding box center [542, 477] width 148 height 36
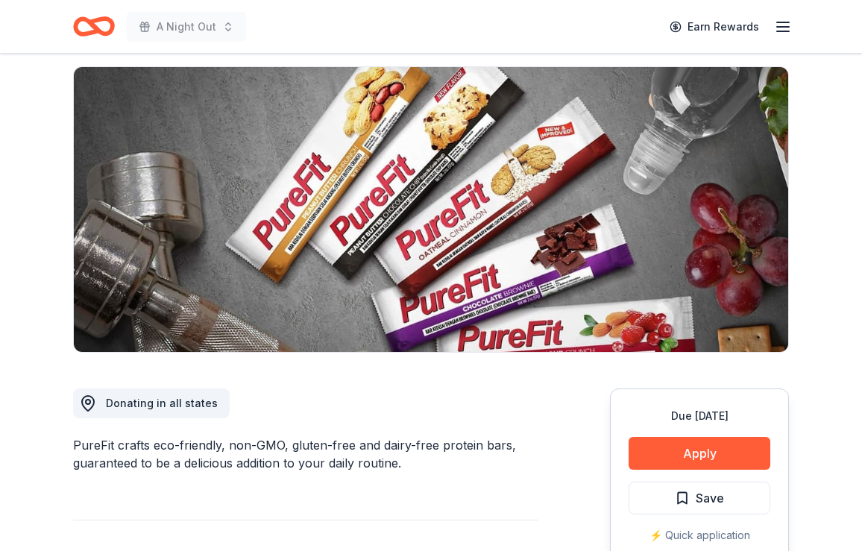
scroll to position [102, 0]
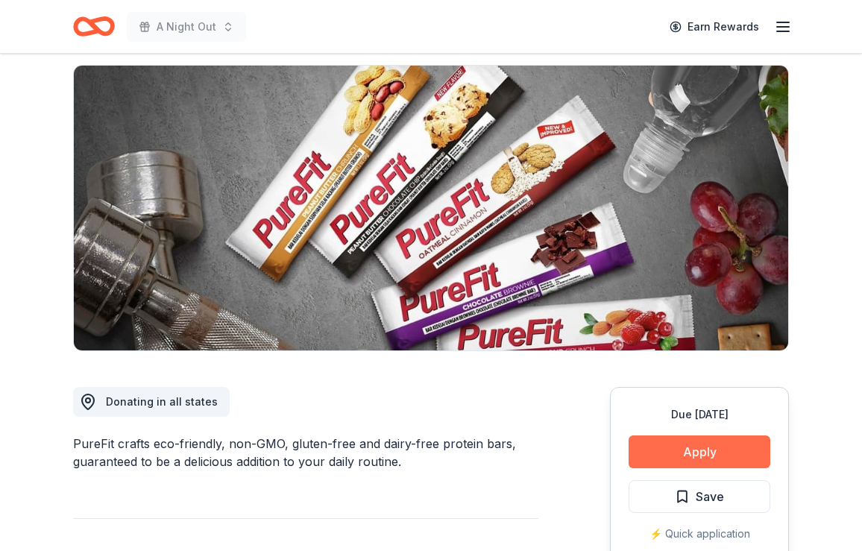
click at [701, 454] on button "Apply" at bounding box center [700, 452] width 142 height 33
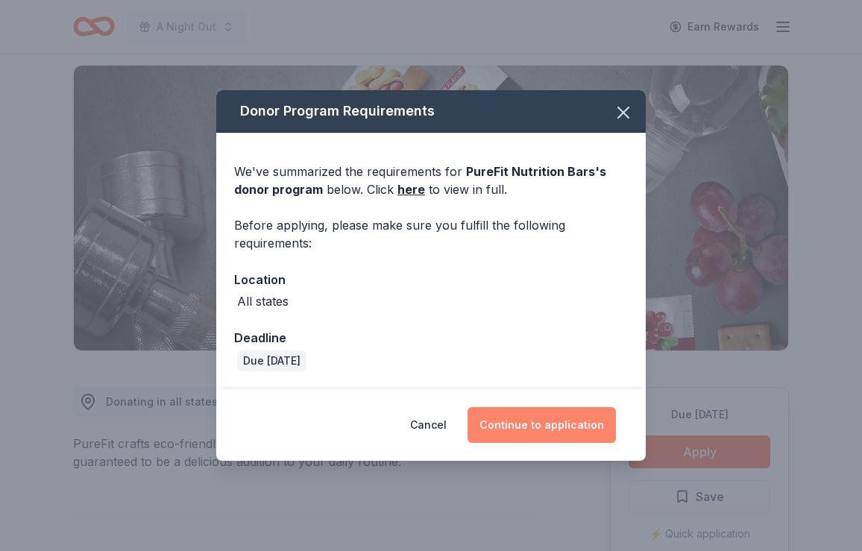
click at [570, 421] on button "Continue to application" at bounding box center [542, 425] width 148 height 36
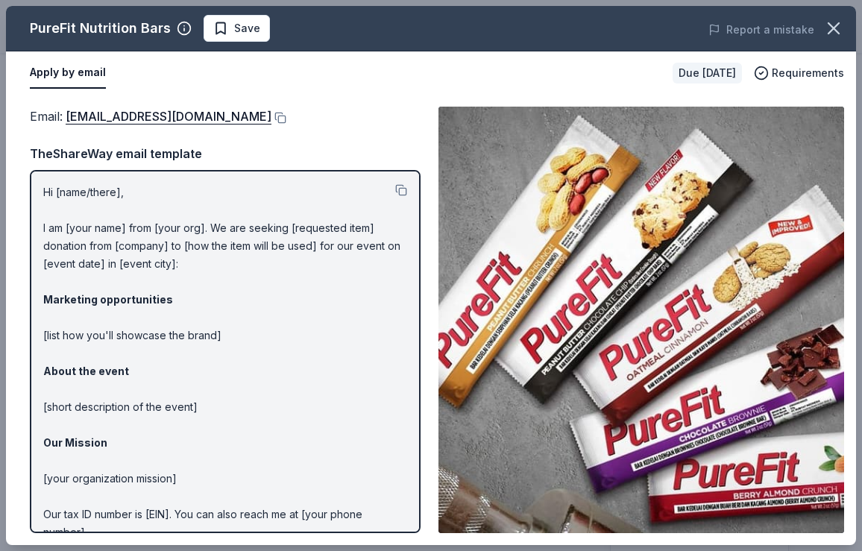
scroll to position [0, 0]
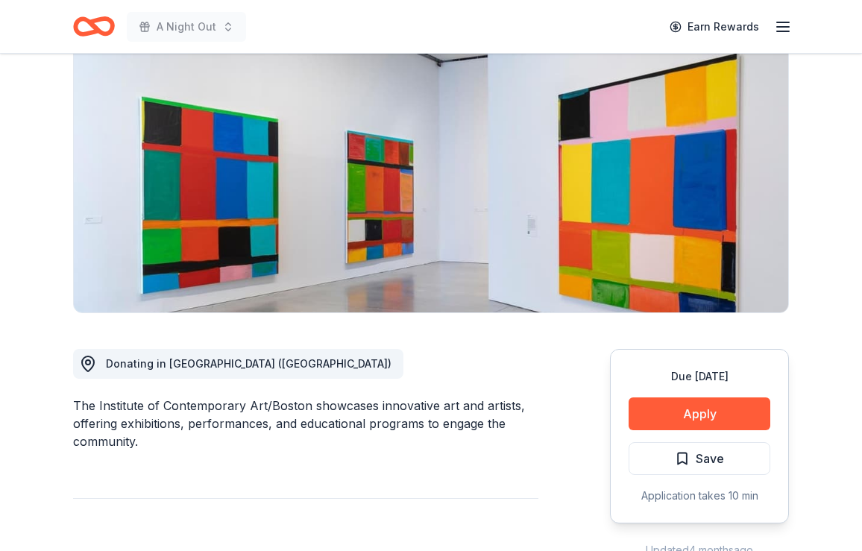
scroll to position [142, 0]
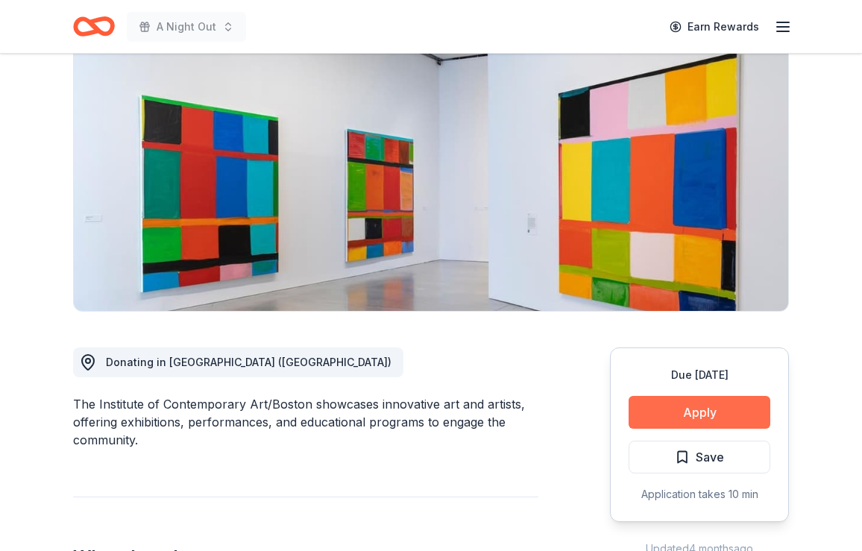
click at [682, 409] on button "Apply" at bounding box center [700, 412] width 142 height 33
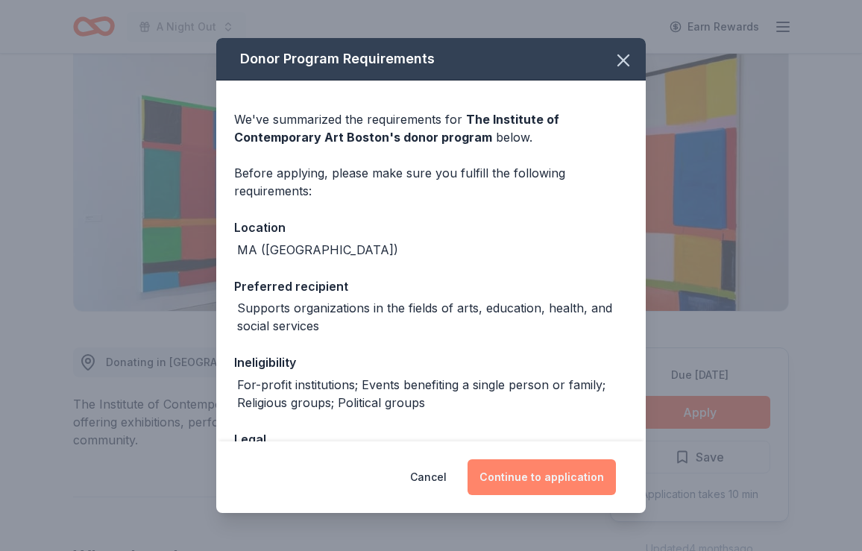
click at [547, 479] on button "Continue to application" at bounding box center [542, 477] width 148 height 36
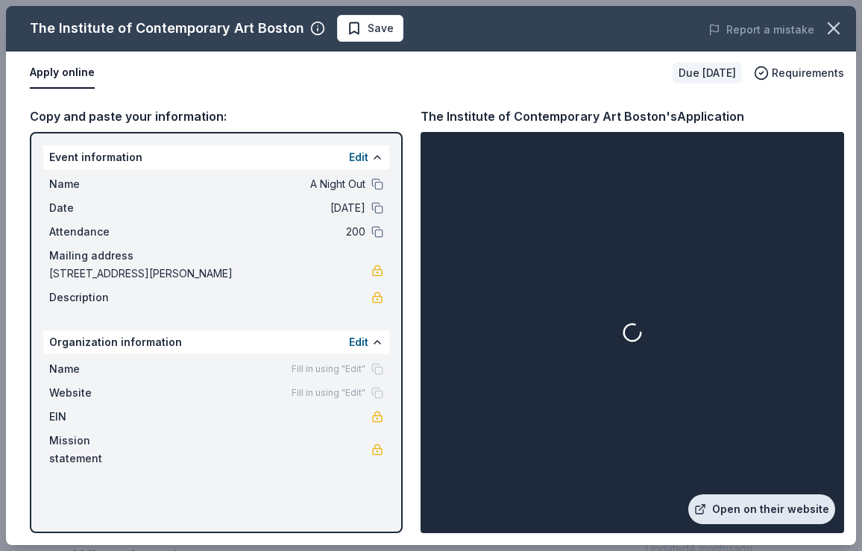
click at [749, 504] on link "Open on their website" at bounding box center [761, 509] width 147 height 30
